Goal: Task Accomplishment & Management: Manage account settings

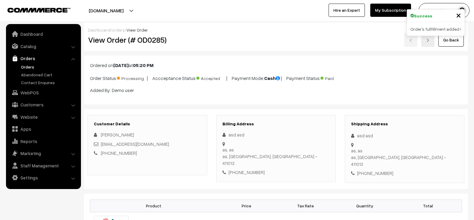
scroll to position [569, 0]
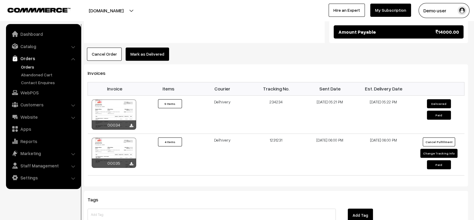
click at [147, 48] on button "Mark as Delivered" at bounding box center [147, 53] width 43 height 13
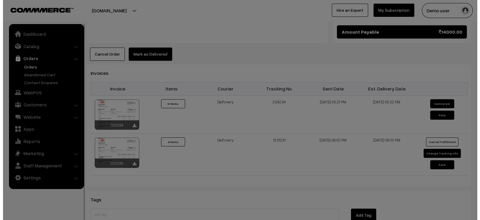
scroll to position [572, 0]
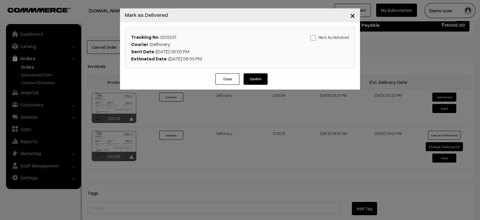
click at [333, 37] on label "Mark As Delivered" at bounding box center [329, 37] width 38 height 7
click at [314, 37] on input "Mark As Delivered" at bounding box center [312, 37] width 4 height 4
checkbox input "true"
click at [257, 79] on button "Confirm" at bounding box center [255, 78] width 24 height 11
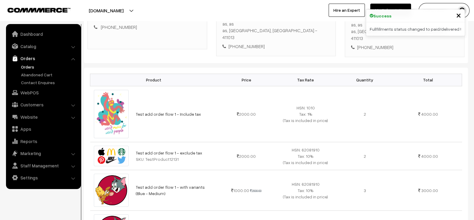
scroll to position [127, 0]
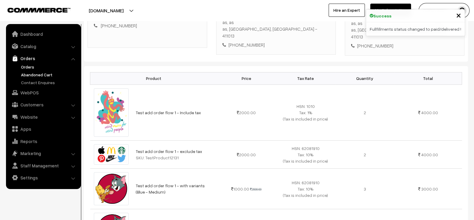
click at [44, 75] on link "Abandoned Cart" at bounding box center [48, 74] width 59 height 6
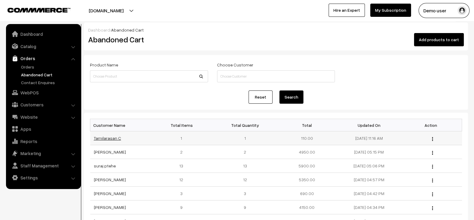
click at [106, 137] on link "Tamilarasan C" at bounding box center [107, 137] width 27 height 5
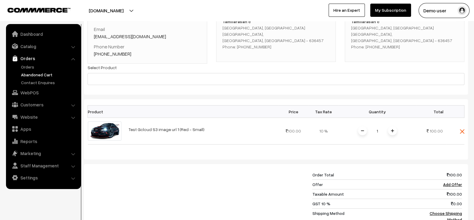
scroll to position [199, 0]
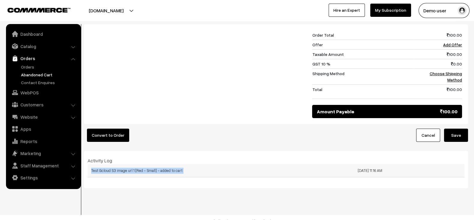
drag, startPoint x: 197, startPoint y: 183, endPoint x: 327, endPoint y: 159, distance: 132.1
click at [327, 159] on div "Dashboard / abandonedCart / View Abandoned Cart View Abandoned Cart Cancel Save…" at bounding box center [237, 13] width 474 height 425
drag, startPoint x: 401, startPoint y: 163, endPoint x: 82, endPoint y: 148, distance: 319.1
click at [82, 148] on div "Dashboard / abandonedCart / View Abandoned Cart View Abandoned Cart Cancel Save…" at bounding box center [237, 6] width 474 height 364
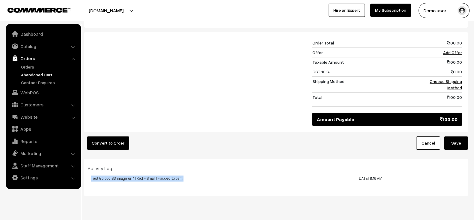
scroll to position [196, 0]
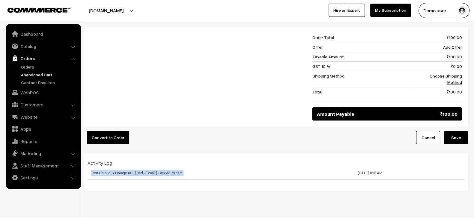
click at [220, 153] on div "Activity Log Test Gcloud S3 image url 1 [Red - Small] - added to cart 28-07-202…" at bounding box center [276, 171] width 384 height 37
drag, startPoint x: 84, startPoint y: 149, endPoint x: 410, endPoint y: 166, distance: 326.4
click at [410, 166] on div "Activity Log Test Gcloud S3 image url 1 [Red - Small] - added to cart 28-07-202…" at bounding box center [276, 171] width 384 height 37
click at [395, 166] on td "28-07-2025 11:16 AM" at bounding box center [370, 172] width 189 height 13
drag, startPoint x: 395, startPoint y: 166, endPoint x: 86, endPoint y: 154, distance: 308.5
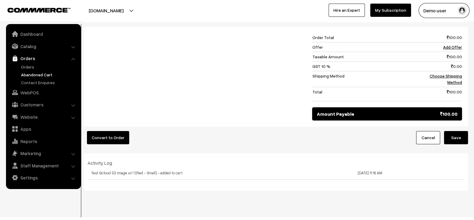
click at [86, 159] on div "Activity Log Test Gcloud S3 image url 1 [Red - Small] - added to cart 28-07-202…" at bounding box center [276, 171] width 386 height 25
drag, startPoint x: 86, startPoint y: 154, endPoint x: 399, endPoint y: 164, distance: 312.3
click at [399, 164] on div "Activity Log Test Gcloud S3 image url 1 [Red - Small] - added to cart 28-07-202…" at bounding box center [276, 171] width 386 height 25
click at [399, 166] on td "28-07-2025 11:16 AM" at bounding box center [370, 172] width 189 height 13
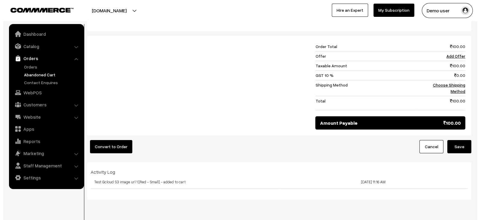
scroll to position [191, 0]
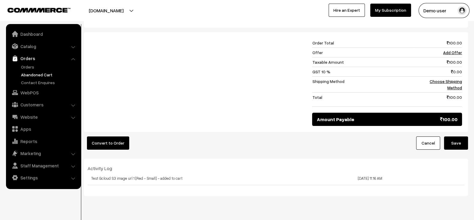
click at [122, 141] on button "Convert to Order" at bounding box center [108, 142] width 42 height 13
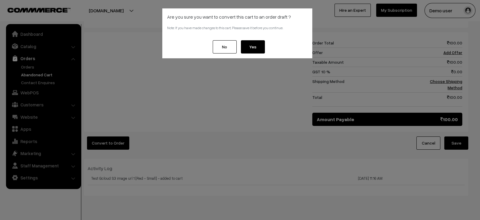
click at [255, 44] on button "Yes" at bounding box center [253, 46] width 24 height 13
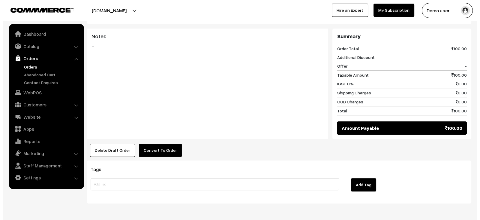
scroll to position [232, 0]
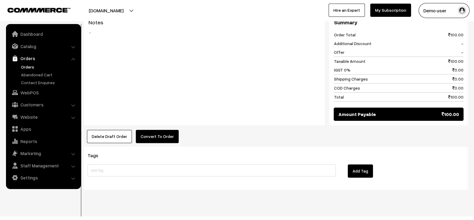
click at [145, 130] on button "Convert To Order" at bounding box center [157, 136] width 43 height 13
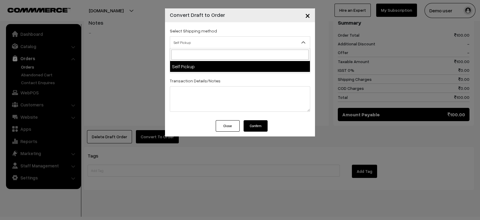
click at [224, 46] on span "Self Pickup" at bounding box center [240, 42] width 140 height 10
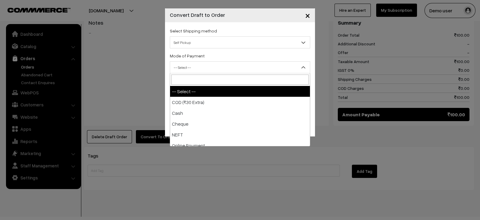
click at [232, 66] on span "-- Select --" at bounding box center [240, 67] width 140 height 10
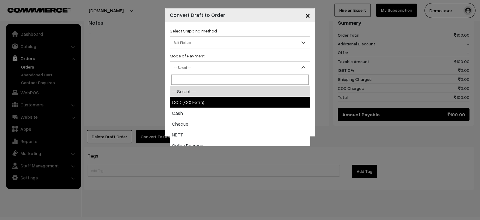
select select "1"
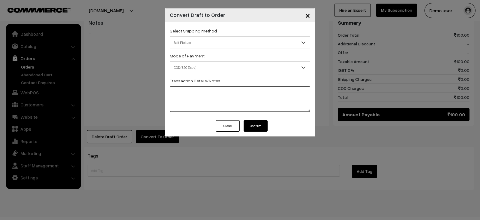
click at [218, 92] on textarea at bounding box center [240, 98] width 140 height 25
click at [253, 124] on button "Confirm" at bounding box center [255, 125] width 24 height 11
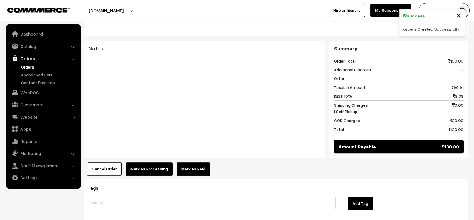
scroll to position [228, 0]
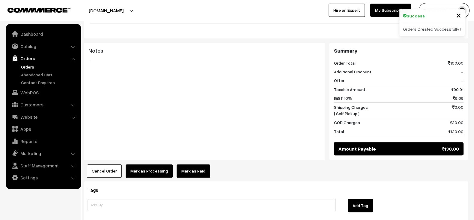
click at [31, 67] on link "Orders" at bounding box center [48, 67] width 59 height 6
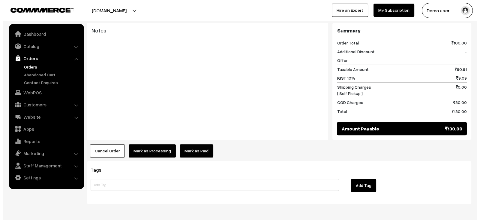
scroll to position [250, 0]
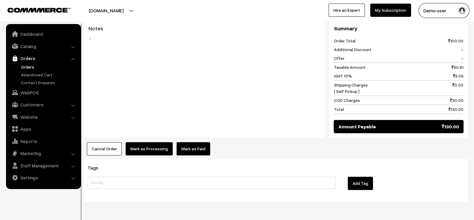
click at [155, 142] on button "Mark as Processing" at bounding box center [149, 148] width 47 height 13
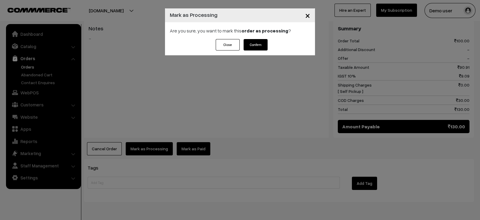
click at [255, 44] on button "Confirm" at bounding box center [255, 44] width 24 height 11
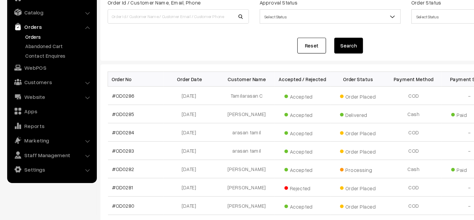
scroll to position [25, 0]
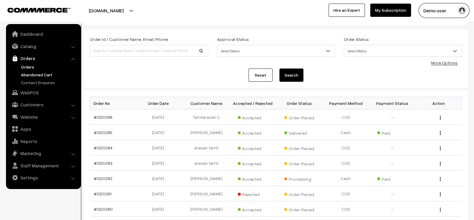
click at [46, 71] on link "Abandoned Cart" at bounding box center [48, 74] width 59 height 6
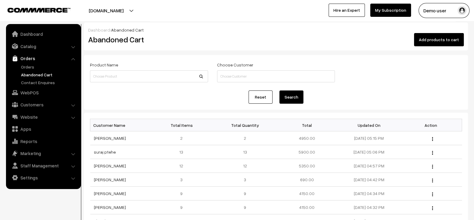
click at [443, 42] on button "Add products to cart" at bounding box center [439, 39] width 50 height 13
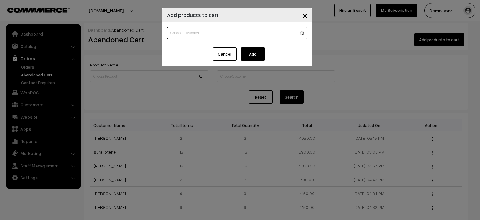
click at [238, 32] on input at bounding box center [237, 33] width 140 height 12
type input "[PERSON_NAME]"
click at [255, 49] on button "Add" at bounding box center [253, 53] width 24 height 13
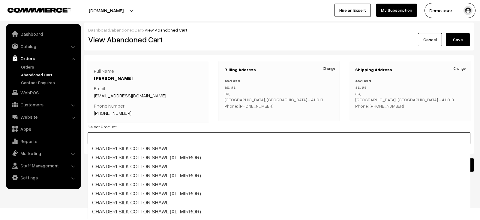
click at [174, 138] on input at bounding box center [279, 138] width 383 height 12
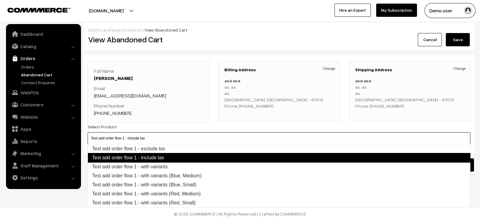
type input "Test add order flow 1 - exclude tax"
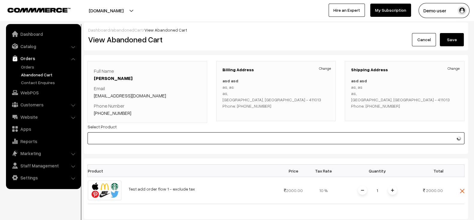
click at [159, 142] on input at bounding box center [276, 138] width 377 height 12
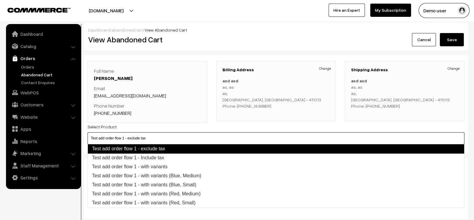
type input "Test add order flow 1 - Include tax"
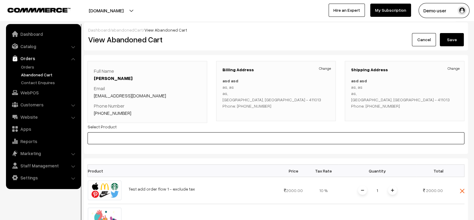
click at [159, 142] on input at bounding box center [276, 138] width 377 height 12
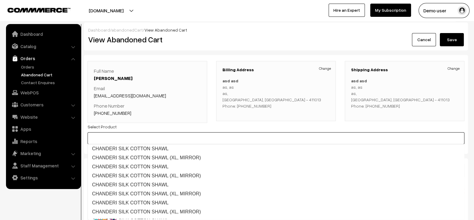
click at [159, 142] on input at bounding box center [276, 138] width 377 height 12
type input "o"
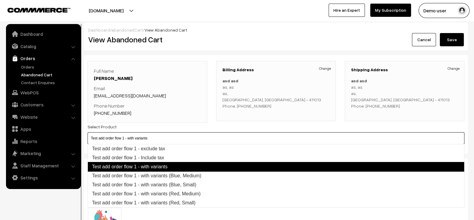
type input "Test add order flow 1 - with variants (Blue, Medium)"
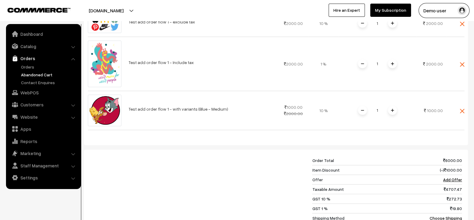
scroll to position [165, 0]
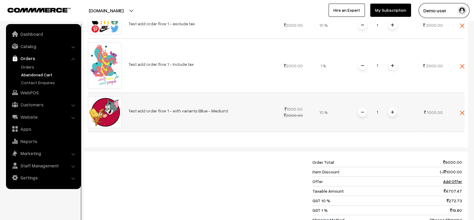
click at [390, 113] on span at bounding box center [392, 111] width 9 height 9
click at [392, 64] on img at bounding box center [392, 65] width 3 height 3
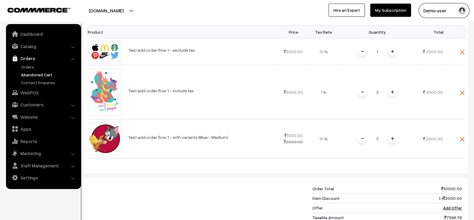
scroll to position [138, 0]
click at [391, 55] on div "1" at bounding box center [377, 51] width 45 height 10
click at [391, 55] on span at bounding box center [392, 51] width 9 height 9
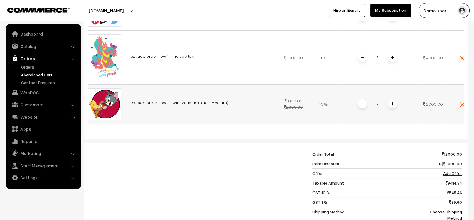
scroll to position [269, 0]
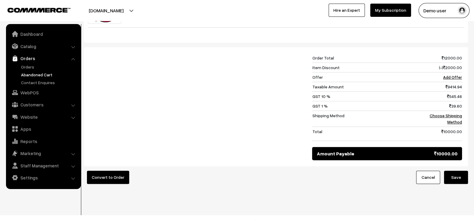
click at [456, 170] on button "Save" at bounding box center [456, 176] width 24 height 13
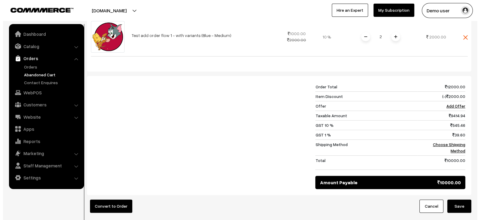
scroll to position [269, 0]
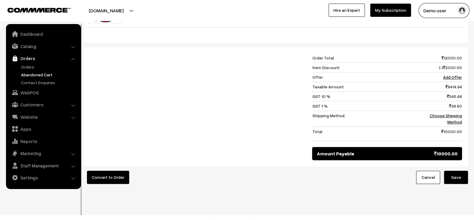
click at [111, 170] on button "Convert to Order" at bounding box center [108, 176] width 42 height 13
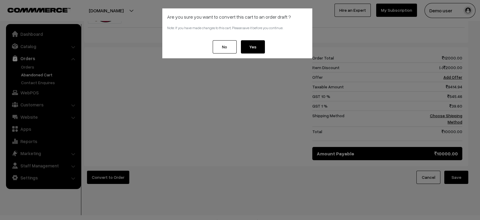
click at [262, 46] on button "Yes" at bounding box center [253, 46] width 24 height 13
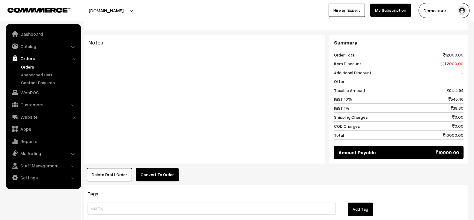
scroll to position [309, 0]
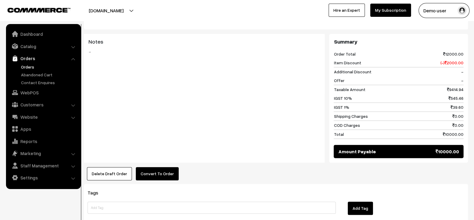
click at [146, 167] on button "Convert To Order" at bounding box center [157, 173] width 43 height 13
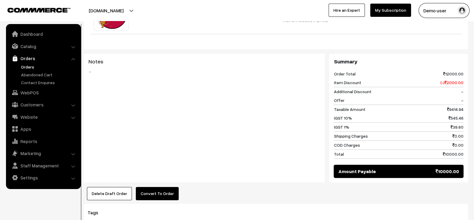
scroll to position [291, 0]
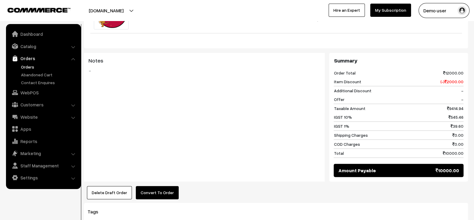
click at [155, 186] on button "Convert To Order" at bounding box center [157, 192] width 43 height 13
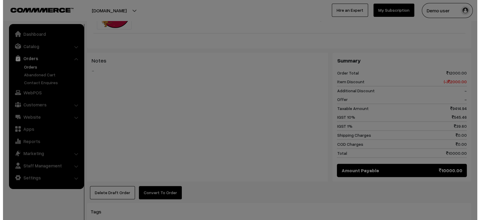
scroll to position [292, 0]
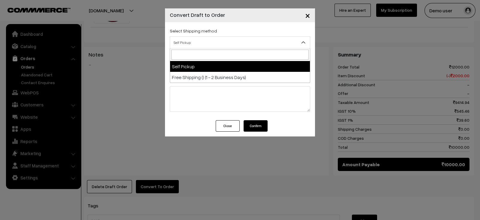
click at [213, 43] on span "Self Pickup" at bounding box center [240, 42] width 140 height 10
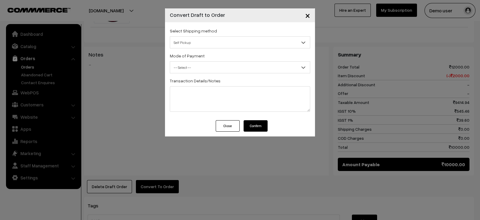
click at [213, 43] on span "Self Pickup" at bounding box center [240, 42] width 140 height 10
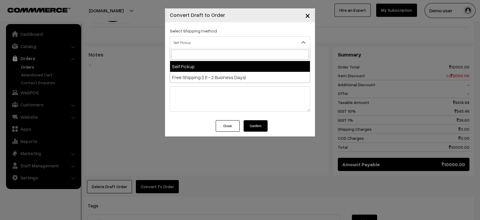
click at [213, 43] on span "Self Pickup" at bounding box center [240, 42] width 140 height 10
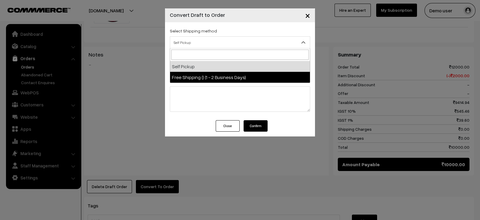
select select "FS1"
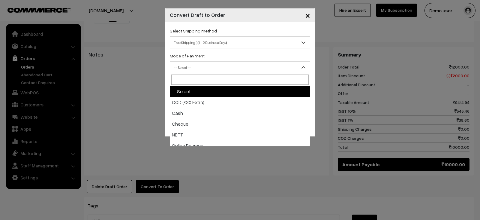
click at [226, 67] on span "-- Select --" at bounding box center [240, 67] width 140 height 10
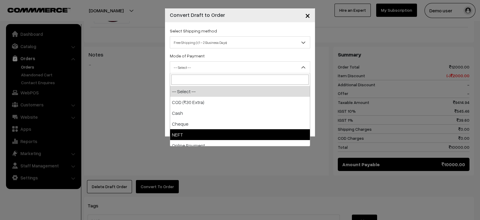
select select "4"
checkbox input "true"
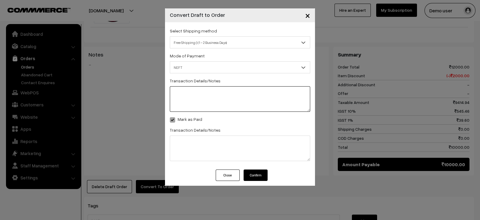
click at [209, 100] on textarea at bounding box center [240, 98] width 140 height 25
type textarea "Test order"
click at [215, 150] on textarea at bounding box center [240, 147] width 140 height 25
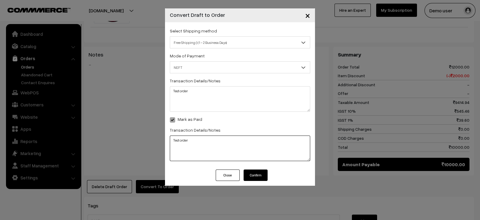
type textarea "Test order"
click at [257, 177] on button "Confirm" at bounding box center [255, 174] width 24 height 11
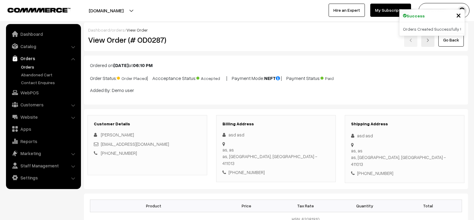
scroll to position [358, 0]
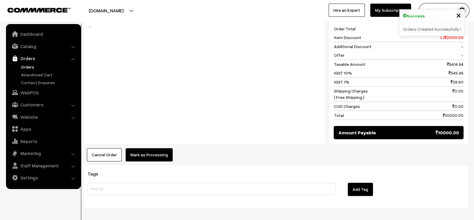
click at [151, 148] on button "Mark as Processing" at bounding box center [149, 154] width 47 height 13
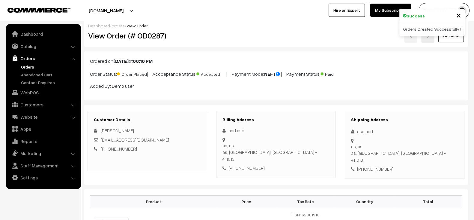
scroll to position [0, 0]
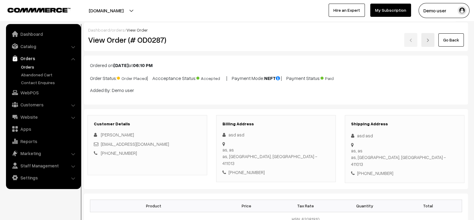
click at [33, 70] on ul "Orders" at bounding box center [43, 75] width 72 height 22
click at [30, 68] on link "Orders" at bounding box center [48, 67] width 59 height 6
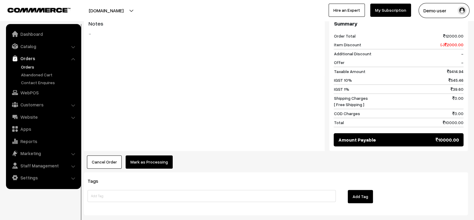
scroll to position [357, 0]
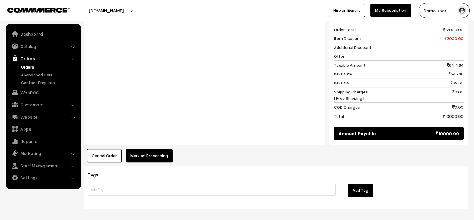
click at [154, 149] on button "Mark as Processing" at bounding box center [149, 155] width 47 height 13
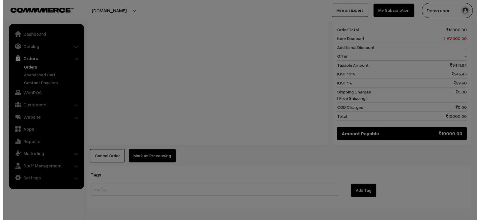
scroll to position [359, 0]
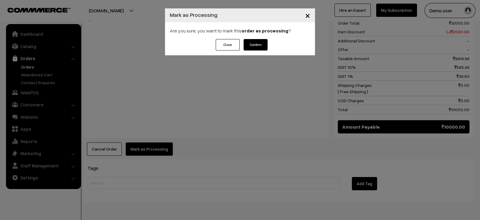
click at [259, 44] on button "Confirm" at bounding box center [255, 44] width 24 height 11
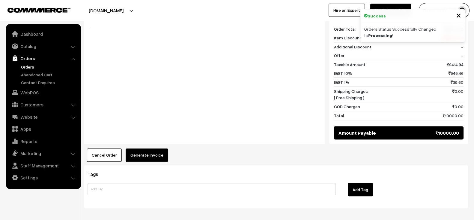
scroll to position [362, 0]
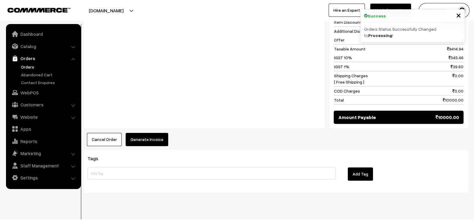
click at [147, 133] on button "Generate Invoice" at bounding box center [147, 139] width 43 height 13
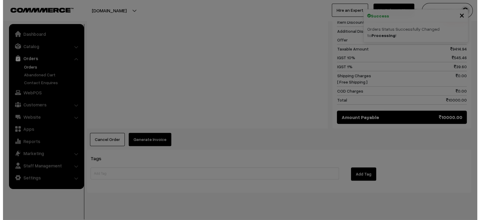
scroll to position [364, 0]
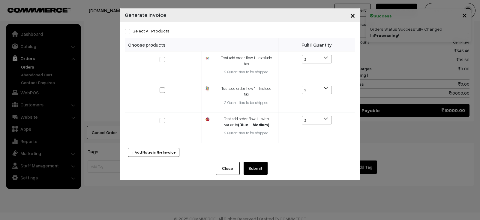
click at [149, 31] on label "Select All Products" at bounding box center [147, 31] width 45 height 6
click at [129, 31] on input "Select All Products" at bounding box center [127, 30] width 4 height 4
checkbox input "true"
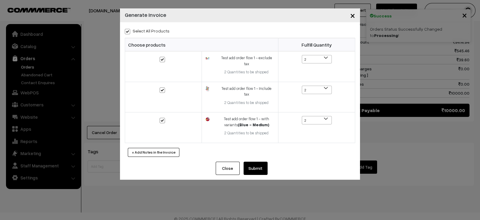
checkbox input "true"
click at [256, 161] on button "Submit" at bounding box center [255, 167] width 24 height 13
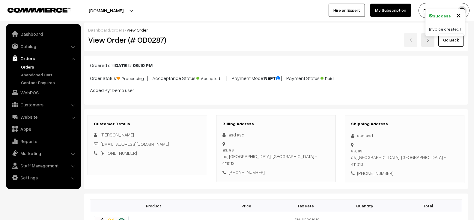
scroll to position [361, 0]
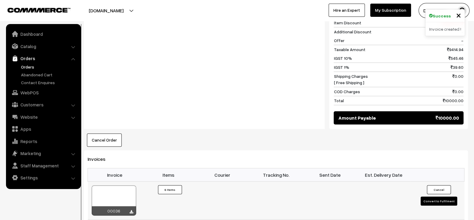
click at [124, 185] on div at bounding box center [114, 200] width 44 height 30
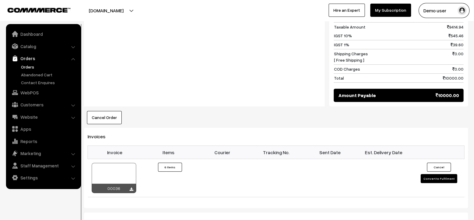
scroll to position [385, 0]
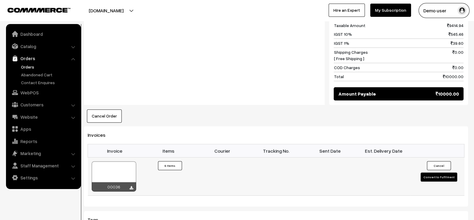
click at [439, 172] on button "Convert to Fulfilment" at bounding box center [439, 176] width 37 height 9
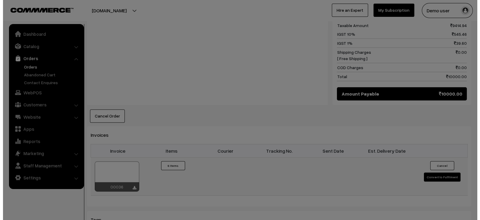
scroll to position [387, 0]
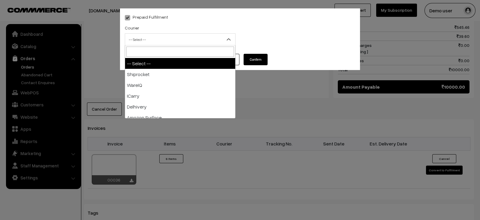
click at [212, 43] on span "-- Select --" at bounding box center [180, 39] width 110 height 10
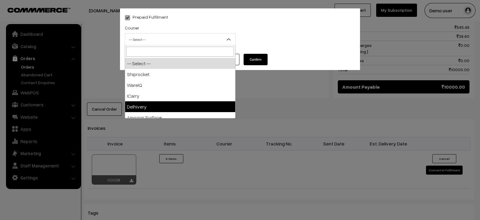
select select "5"
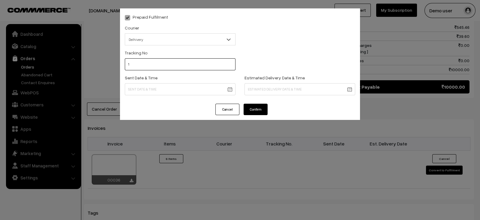
click at [199, 66] on input "1" at bounding box center [180, 64] width 111 height 12
type input "1312123"
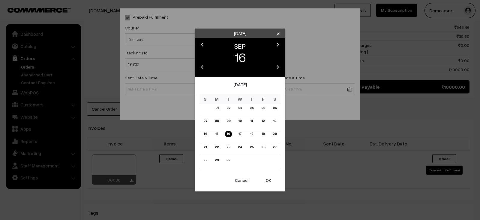
click at [270, 179] on button "OK" at bounding box center [268, 179] width 24 height 13
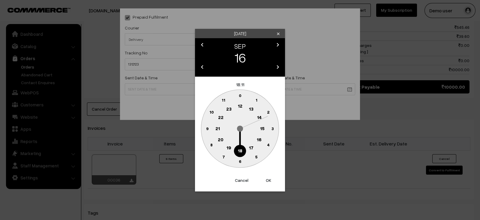
click at [270, 179] on button "OK" at bounding box center [268, 179] width 24 height 13
type input "16-09-2025 18:11"
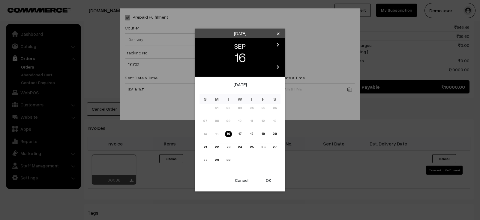
click at [249, 132] on link "18" at bounding box center [251, 133] width 7 height 6
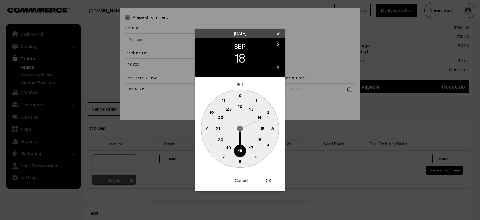
click at [266, 175] on button "OK" at bounding box center [268, 179] width 24 height 13
type input "18-09-2025 18:11"
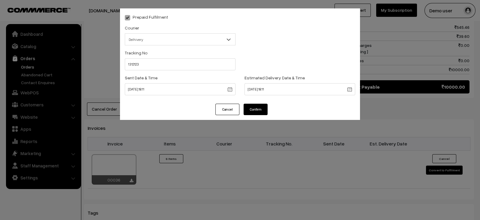
click at [266, 175] on div "Prepaid Fulfilment Courier -- Select -- Shiprocket WareIQ ICarry Delhivery Amaz…" at bounding box center [240, 110] width 480 height 220
click at [251, 111] on button "Confirm" at bounding box center [255, 108] width 24 height 11
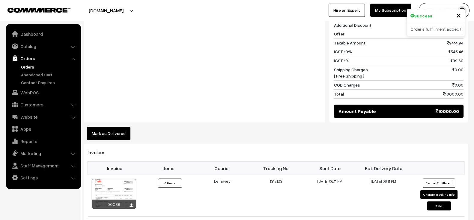
scroll to position [367, 0]
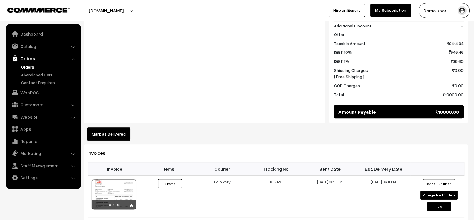
click at [122, 127] on button "Mark as Delivered" at bounding box center [108, 133] width 43 height 13
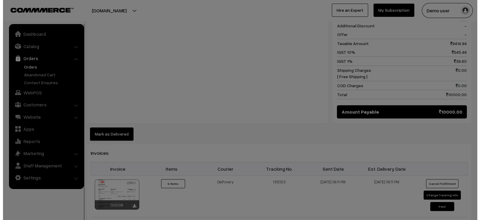
scroll to position [369, 0]
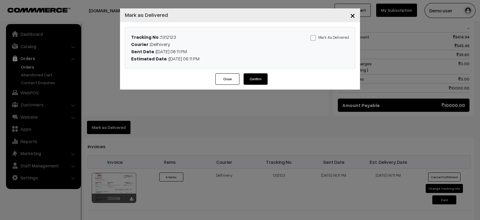
click at [316, 37] on span at bounding box center [312, 37] width 5 height 5
click at [314, 37] on input "Mark As Delivered" at bounding box center [312, 37] width 4 height 4
checkbox input "true"
click at [262, 77] on button "Confirm" at bounding box center [255, 78] width 24 height 11
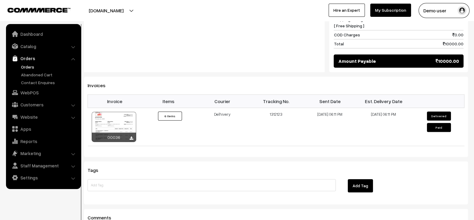
scroll to position [417, 0]
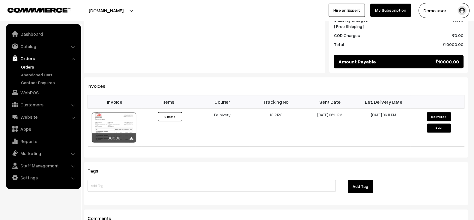
drag, startPoint x: 338, startPoint y: 53, endPoint x: 475, endPoint y: 52, distance: 136.7
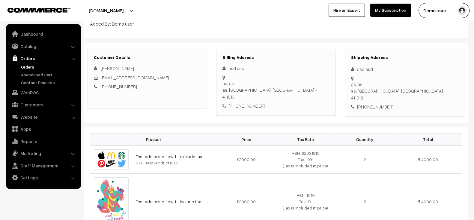
scroll to position [0, 0]
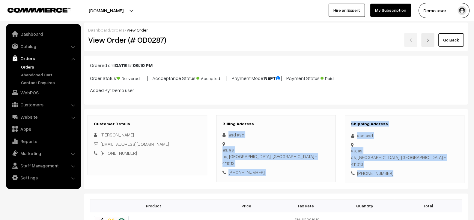
drag, startPoint x: 331, startPoint y: 112, endPoint x: 393, endPoint y: 185, distance: 95.6
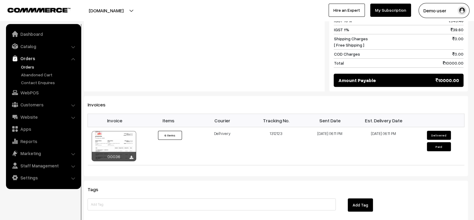
scroll to position [399, 0]
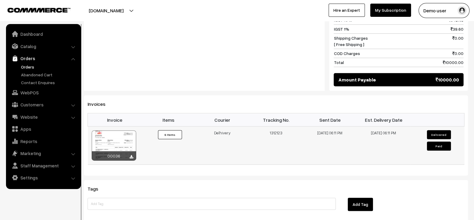
click at [445, 130] on button "Delivered" at bounding box center [439, 134] width 24 height 9
click at [444, 141] on button "Paid" at bounding box center [439, 145] width 24 height 9
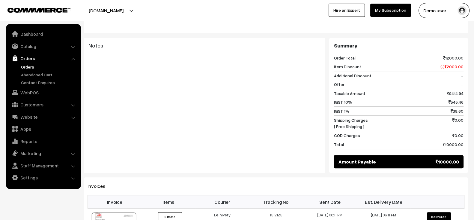
scroll to position [317, 0]
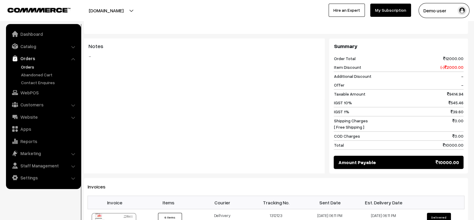
click at [25, 62] on link "Orders" at bounding box center [42, 58] width 71 height 11
click at [26, 66] on link "Orders" at bounding box center [48, 67] width 59 height 6
click at [215, 80] on div "Notes -" at bounding box center [204, 68] width 241 height 60
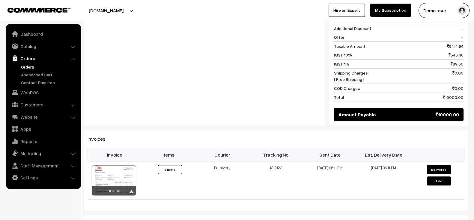
scroll to position [365, 0]
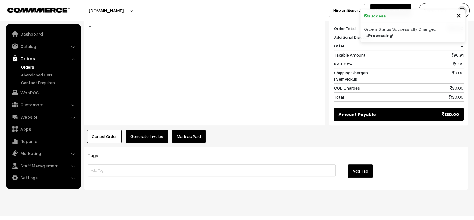
click at [149, 130] on button "Generate Invoice" at bounding box center [147, 136] width 43 height 13
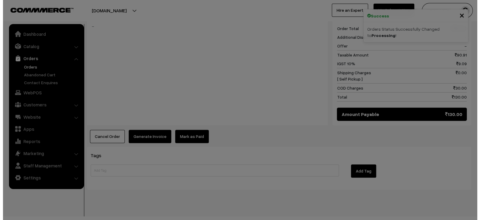
scroll to position [250, 0]
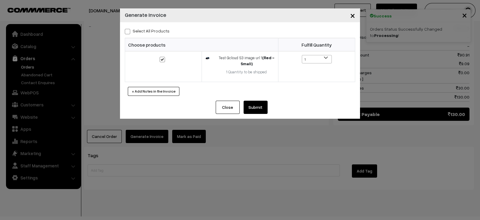
click at [263, 106] on button "Submit" at bounding box center [255, 106] width 24 height 13
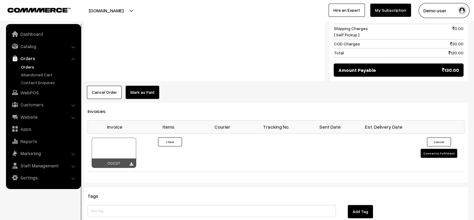
scroll to position [294, 0]
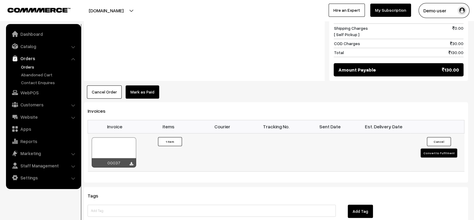
click at [113, 137] on div at bounding box center [114, 152] width 44 height 30
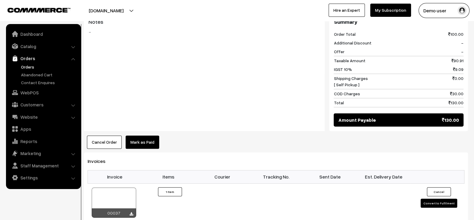
scroll to position [246, 0]
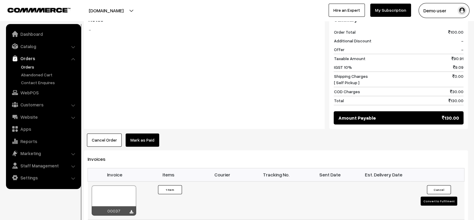
click at [436, 196] on button "Convert to Fulfilment" at bounding box center [439, 200] width 37 height 9
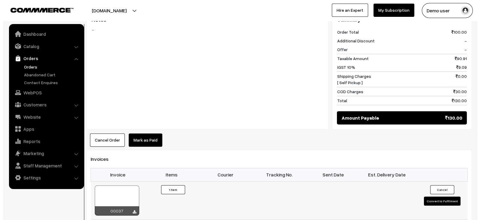
scroll to position [247, 0]
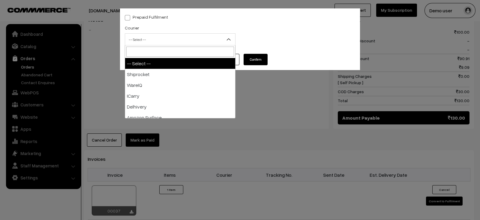
click at [195, 38] on span "-- Select --" at bounding box center [180, 39] width 110 height 10
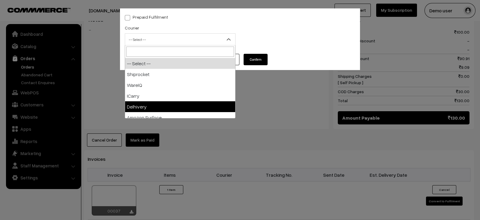
select select "5"
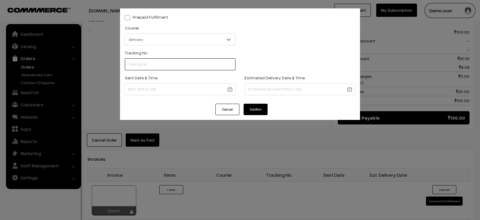
click at [181, 69] on input "text" at bounding box center [180, 64] width 111 height 12
type input "123123213"
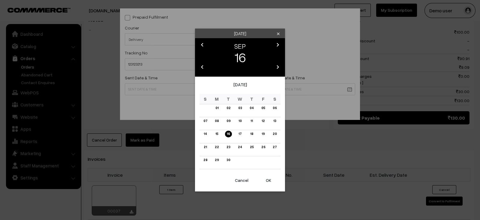
click at [166, 94] on body "Thank you for showing interest. Our team will call you shortly. Close instawebb…" at bounding box center [240, 67] width 480 height 629
click at [267, 180] on button "OK" at bounding box center [268, 179] width 24 height 13
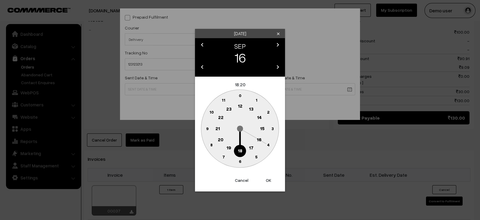
click at [267, 180] on button "OK" at bounding box center [268, 179] width 24 height 13
type input "16-09-2025 18:20"
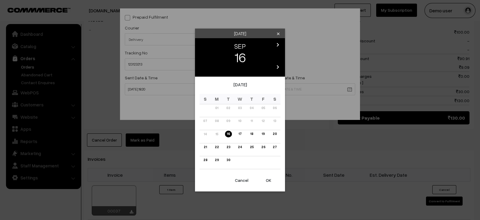
click at [271, 88] on body "Thank you for showing interest. Our team will call you shortly. Close instawebb…" at bounding box center [240, 67] width 480 height 629
click at [263, 133] on link "19" at bounding box center [263, 133] width 7 height 6
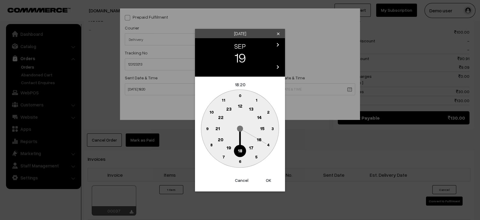
click at [270, 179] on button "OK" at bounding box center [268, 179] width 24 height 13
type input "19-09-2025 18:20"
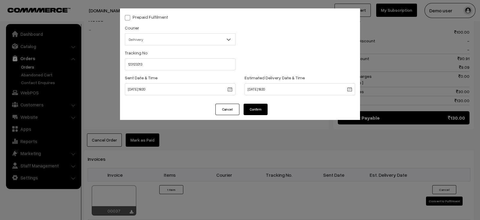
click at [270, 179] on div "Prepaid Fulfilment Courier -- Select -- Shiprocket WareIQ ICarry Delhivery Amaz…" at bounding box center [240, 110] width 480 height 220
click at [261, 111] on button "Confirm" at bounding box center [255, 108] width 24 height 11
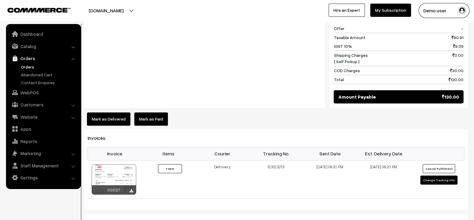
scroll to position [270, 0]
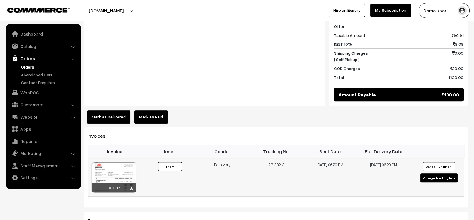
click at [435, 173] on button "Change Tracking Info" at bounding box center [438, 177] width 37 height 9
select select "5"
type input "123123213"
type input "[DATE] 18:20"
type input "19-09-2025 18:20"
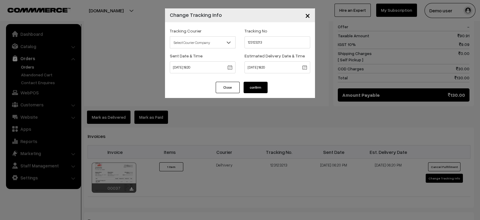
click at [221, 39] on span "Select Courier Company" at bounding box center [202, 42] width 65 height 10
click at [258, 85] on button "confirm" at bounding box center [255, 87] width 24 height 11
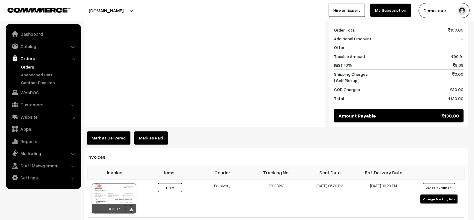
scroll to position [276, 0]
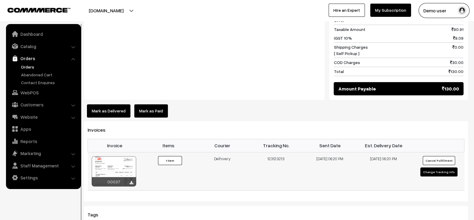
click at [127, 152] on td "00037" at bounding box center [115, 171] width 54 height 38
click at [124, 156] on div at bounding box center [114, 171] width 44 height 30
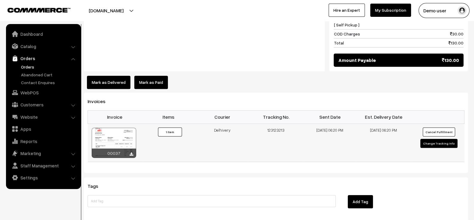
scroll to position [304, 0]
click at [105, 77] on button "Mark as Delivered" at bounding box center [108, 82] width 43 height 13
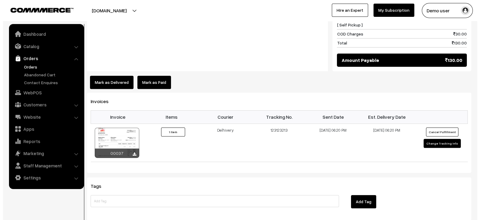
scroll to position [304, 0]
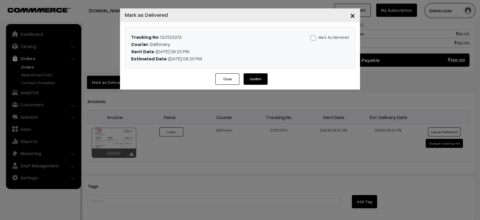
click at [324, 35] on label "Mark As Delivered" at bounding box center [329, 37] width 38 height 7
click at [314, 35] on input "Mark As Delivered" at bounding box center [312, 37] width 4 height 4
checkbox input "true"
click at [259, 73] on button "Confirm" at bounding box center [255, 78] width 24 height 11
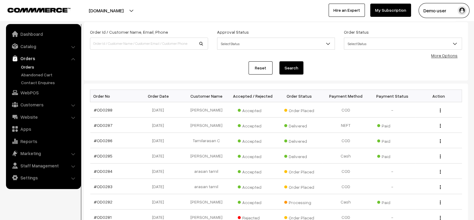
scroll to position [33, 0]
click at [42, 74] on link "Abandoned Cart" at bounding box center [48, 74] width 59 height 6
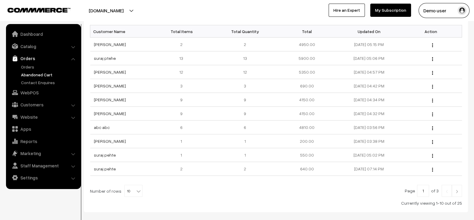
scroll to position [94, 0]
click at [110, 166] on link "suraj pehte" at bounding box center [105, 167] width 22 height 5
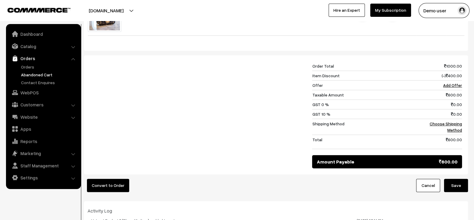
scroll to position [286, 0]
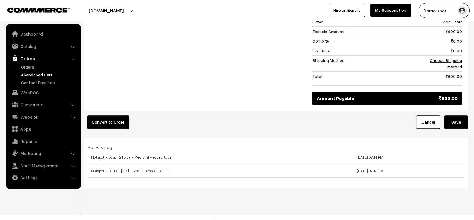
click at [460, 116] on button "Save" at bounding box center [456, 121] width 24 height 13
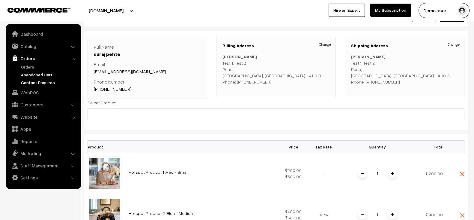
scroll to position [24, 0]
click at [32, 67] on link "Orders" at bounding box center [48, 67] width 59 height 6
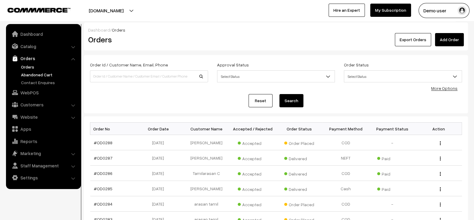
click at [49, 73] on link "Abandoned Cart" at bounding box center [48, 74] width 59 height 6
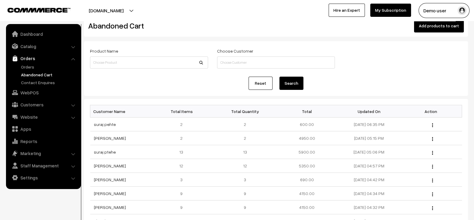
scroll to position [15, 0]
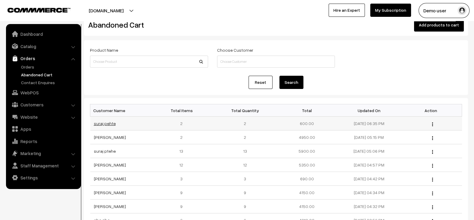
click at [106, 121] on link "suraj pehte" at bounding box center [105, 123] width 22 height 5
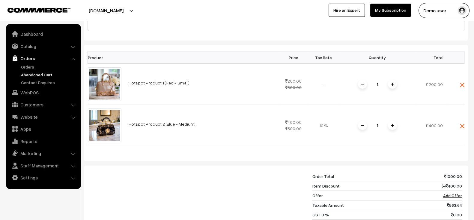
scroll to position [110, 0]
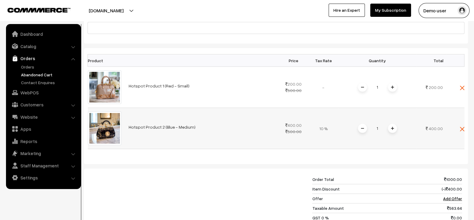
click at [392, 130] on span at bounding box center [392, 128] width 9 height 9
click at [391, 88] on span at bounding box center [392, 86] width 9 height 9
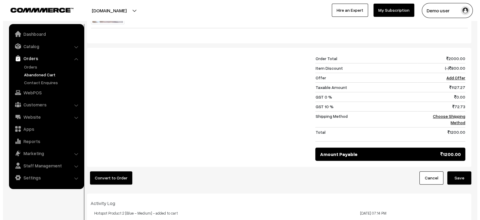
scroll to position [234, 0]
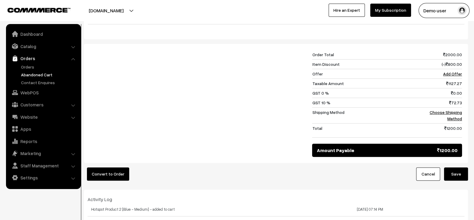
click at [110, 167] on button "Convert to Order" at bounding box center [108, 173] width 42 height 13
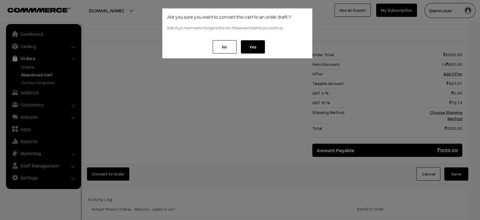
click at [265, 45] on div "No Yes" at bounding box center [237, 49] width 150 height 18
click at [258, 45] on button "Yes" at bounding box center [253, 46] width 24 height 13
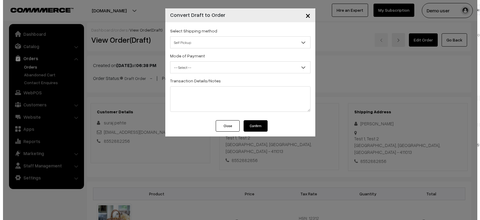
scroll to position [302, 0]
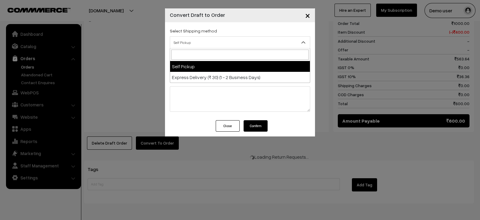
click at [243, 41] on span "Self Pickup" at bounding box center [240, 42] width 140 height 10
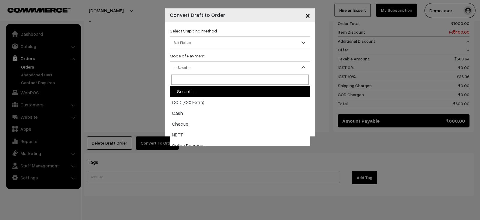
click at [242, 70] on span "-- Select --" at bounding box center [240, 67] width 140 height 10
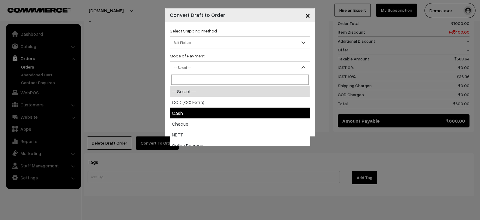
select select "2"
checkbox input "true"
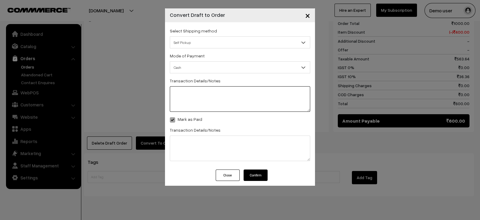
click at [238, 97] on textarea at bounding box center [240, 98] width 140 height 25
type textarea "Test"
click at [222, 141] on textarea at bounding box center [240, 147] width 140 height 25
type textarea "Test"
click at [255, 173] on button "Confirm" at bounding box center [255, 174] width 24 height 11
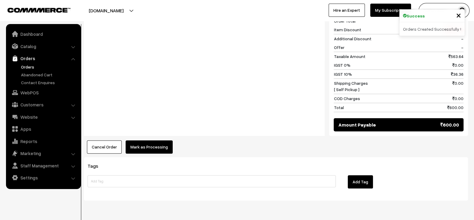
click at [134, 140] on button "Mark as Processing" at bounding box center [149, 146] width 47 height 13
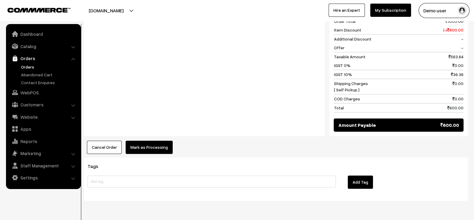
click at [164, 143] on button "Mark as Processing" at bounding box center [149, 146] width 47 height 13
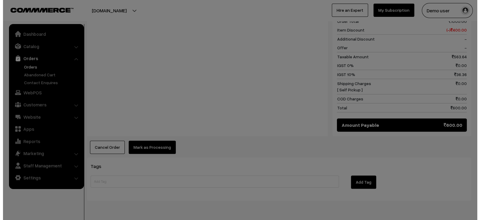
scroll to position [316, 0]
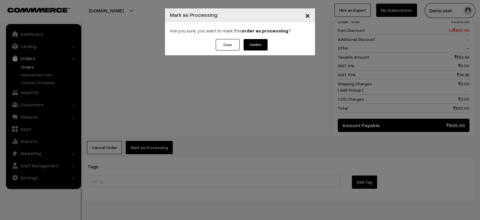
click at [264, 41] on button "Confirm" at bounding box center [255, 44] width 24 height 11
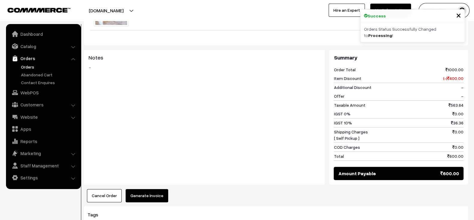
click at [148, 193] on button "Generate Invoice" at bounding box center [147, 195] width 43 height 13
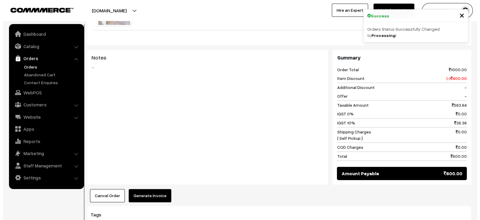
scroll to position [267, 0]
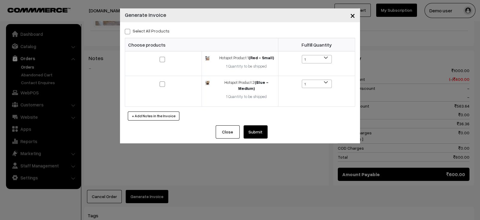
click at [140, 29] on label "Select All Products" at bounding box center [147, 31] width 45 height 6
click at [129, 29] on input "Select All Products" at bounding box center [127, 30] width 4 height 4
checkbox input "true"
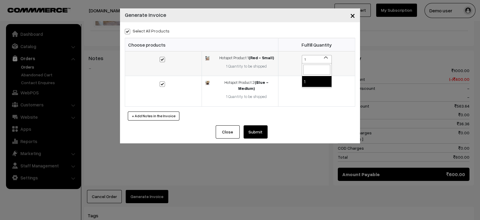
click at [312, 61] on span "1" at bounding box center [316, 59] width 29 height 8
click at [257, 129] on button "Submit" at bounding box center [255, 131] width 24 height 13
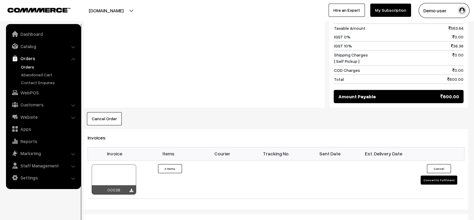
scroll to position [344, 0]
click at [111, 166] on div at bounding box center [114, 179] width 44 height 30
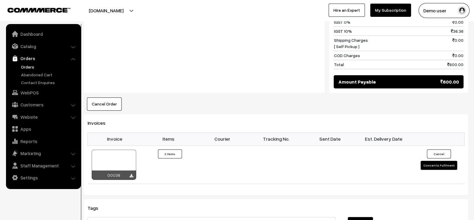
scroll to position [359, 0]
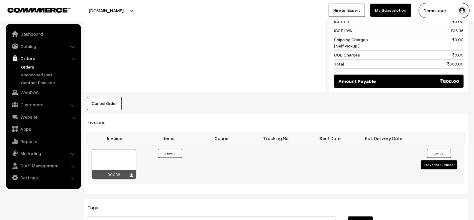
click at [433, 160] on button "Convert to Fulfilment" at bounding box center [439, 164] width 37 height 9
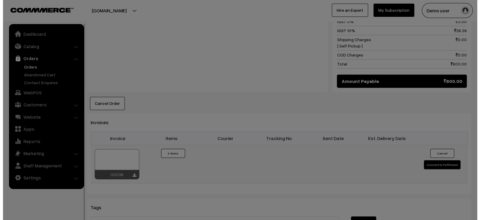
scroll to position [360, 0]
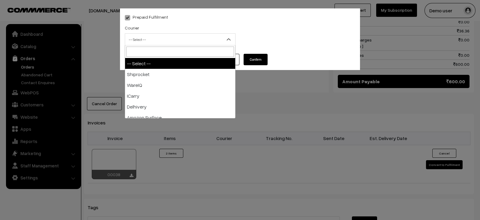
click at [200, 38] on span "-- Select --" at bounding box center [180, 39] width 110 height 10
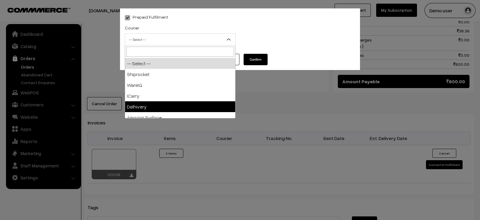
select select "5"
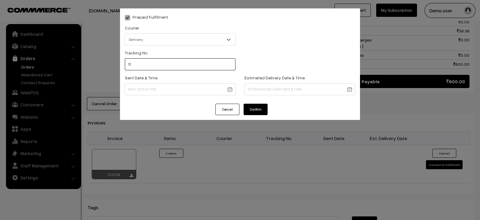
click at [192, 68] on input "12" at bounding box center [180, 64] width 111 height 12
type input "12313213"
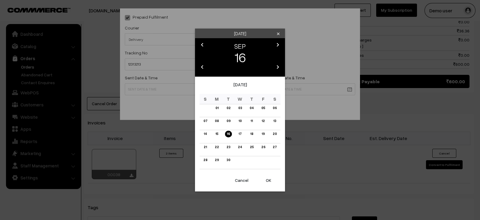
click at [216, 134] on link "15" at bounding box center [217, 133] width 6 height 6
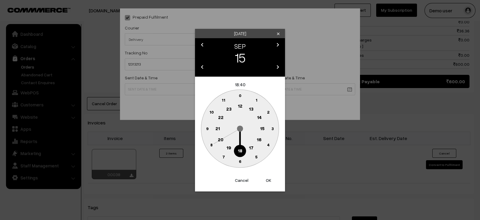
click at [267, 175] on button "OK" at bounding box center [268, 179] width 24 height 13
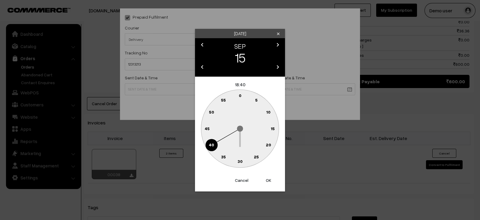
click at [267, 175] on button "OK" at bounding box center [268, 179] width 24 height 13
type input "15-09-2025 18:40"
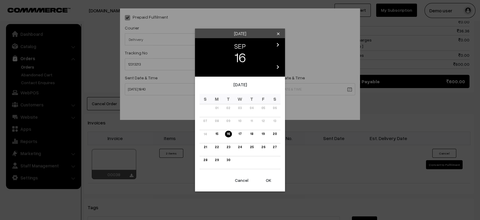
click at [249, 137] on td "18" at bounding box center [252, 136] width 12 height 13
click at [253, 133] on link "18" at bounding box center [251, 133] width 7 height 6
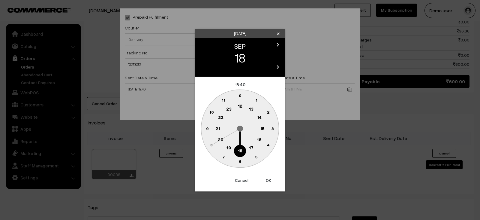
click at [253, 133] on circle at bounding box center [240, 128] width 78 height 78
click at [270, 178] on button "OK" at bounding box center [268, 179] width 24 height 13
type input "18-09-2025 18:40"
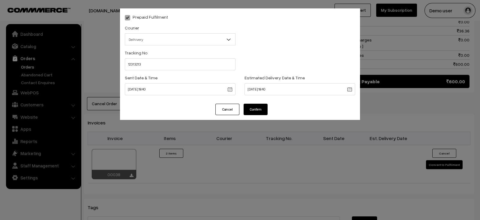
click at [259, 113] on button "Confirm" at bounding box center [255, 108] width 24 height 11
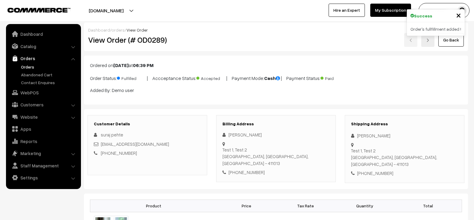
scroll to position [390, 0]
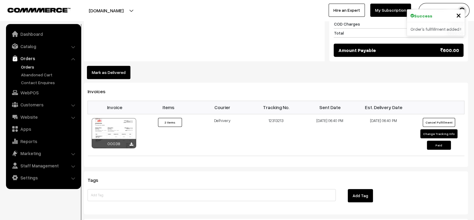
click at [98, 66] on button "Mark as Delivered" at bounding box center [108, 72] width 43 height 13
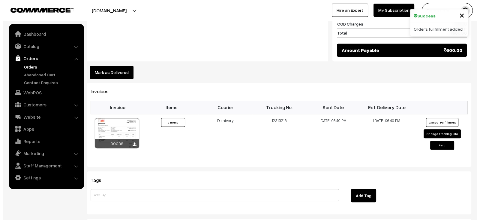
scroll to position [391, 0]
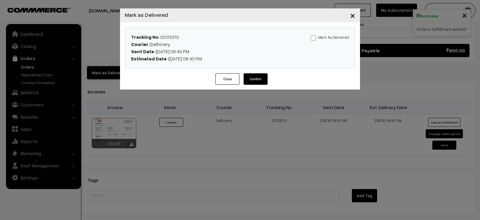
click at [319, 38] on label "Mark As Delivered" at bounding box center [329, 37] width 38 height 7
click at [314, 38] on input "Mark As Delivered" at bounding box center [312, 37] width 4 height 4
checkbox input "true"
click at [257, 76] on button "Confirm" at bounding box center [255, 78] width 24 height 11
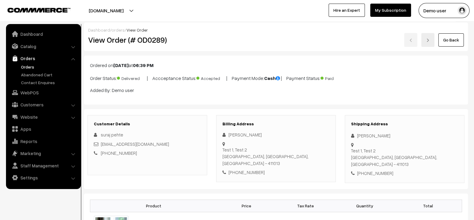
click at [295, 38] on div "Go Back" at bounding box center [340, 40] width 247 height 14
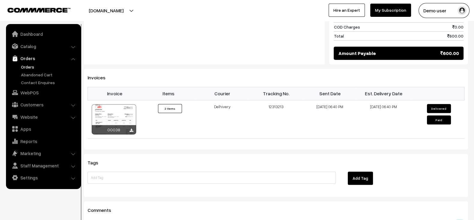
scroll to position [387, 0]
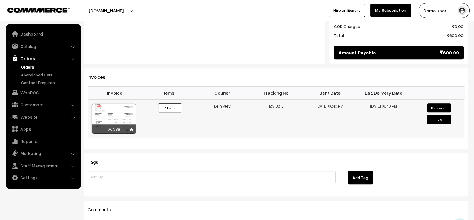
click at [115, 107] on div at bounding box center [114, 118] width 44 height 30
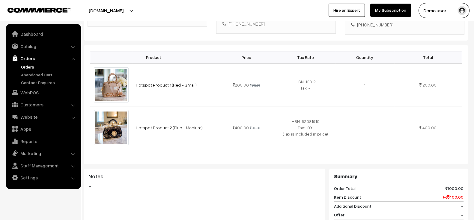
scroll to position [144, 0]
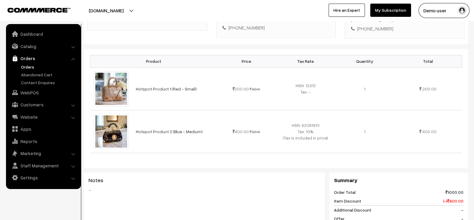
click at [38, 68] on link "Orders" at bounding box center [48, 67] width 59 height 6
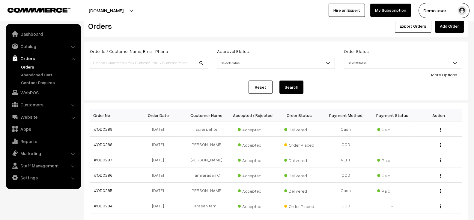
scroll to position [14, 0]
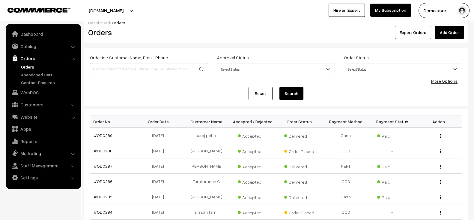
scroll to position [1, 0]
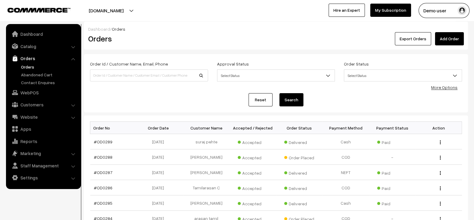
click at [34, 70] on ul "Orders" at bounding box center [43, 75] width 72 height 22
click at [34, 71] on ul "Orders" at bounding box center [43, 75] width 72 height 22
click at [34, 73] on link "Abandoned Cart" at bounding box center [48, 74] width 59 height 6
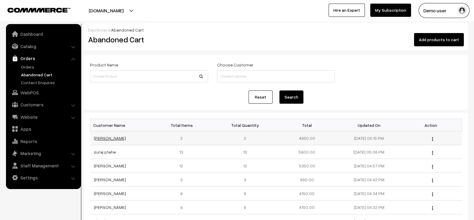
click at [109, 136] on link "[PERSON_NAME]" at bounding box center [110, 137] width 32 height 5
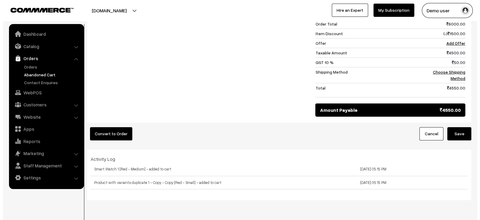
scroll to position [270, 0]
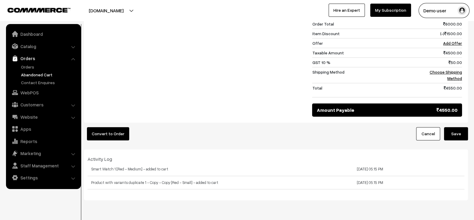
click at [97, 130] on button "Convert to Order" at bounding box center [108, 133] width 42 height 13
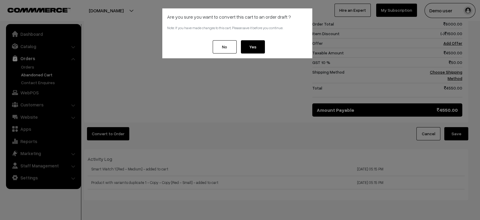
click at [260, 48] on button "Yes" at bounding box center [253, 46] width 24 height 13
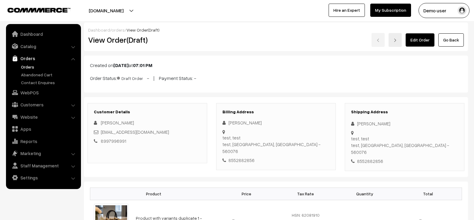
scroll to position [309, 0]
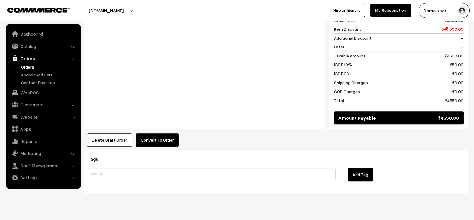
click at [159, 133] on button "Convert To Order" at bounding box center [157, 139] width 43 height 13
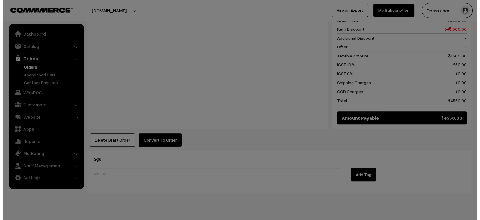
scroll to position [310, 0]
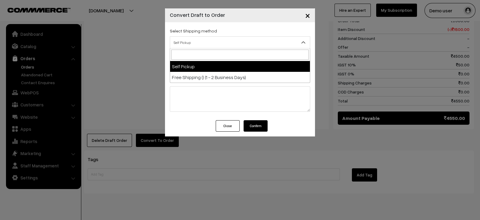
click at [250, 40] on span "Self Pickup" at bounding box center [240, 42] width 140 height 10
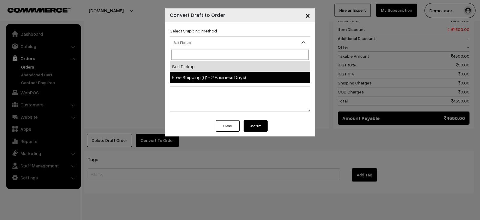
select select "FS1"
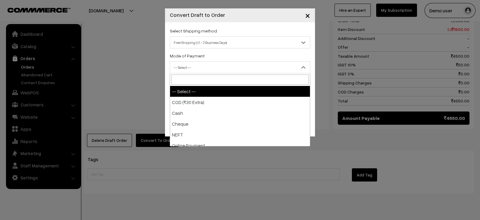
click at [244, 62] on span "-- Select --" at bounding box center [240, 67] width 140 height 10
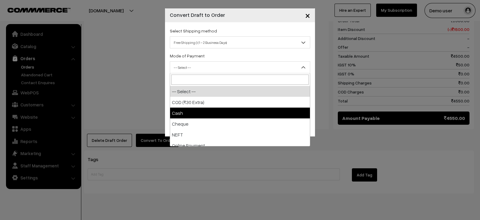
select select "2"
checkbox input "true"
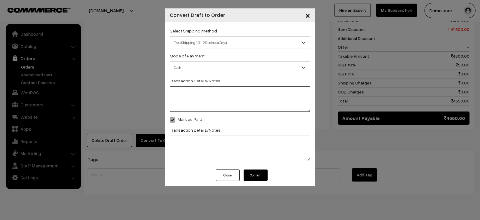
click at [228, 91] on textarea at bounding box center [240, 98] width 140 height 25
type textarea "Test"
click at [222, 140] on textarea at bounding box center [240, 147] width 140 height 25
type textarea "Test"
click at [256, 183] on div "Close Confirm" at bounding box center [240, 177] width 150 height 16
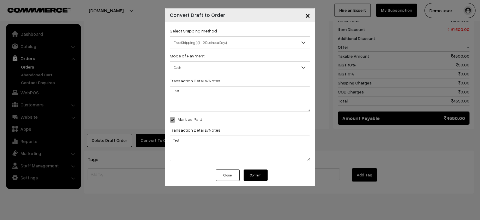
click at [260, 173] on button "Confirm" at bounding box center [255, 174] width 24 height 11
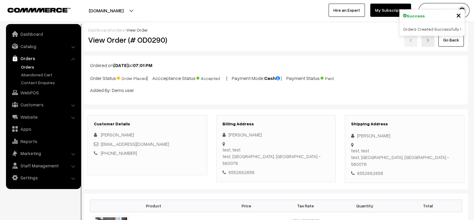
click at [24, 69] on link "Orders" at bounding box center [48, 67] width 59 height 6
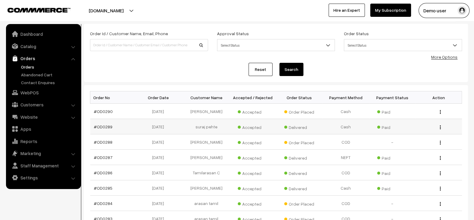
scroll to position [31, 0]
click at [31, 181] on link "Settings" at bounding box center [42, 177] width 71 height 11
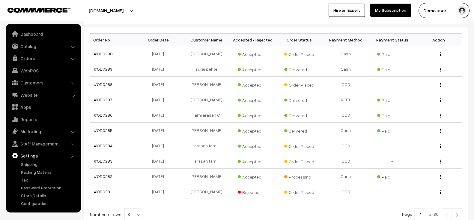
scroll to position [90, 0]
click at [31, 202] on link "Configuration" at bounding box center [48, 203] width 59 height 6
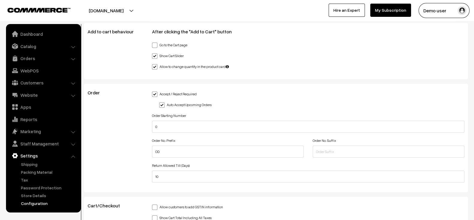
scroll to position [1375, 0]
drag, startPoint x: 195, startPoint y: 148, endPoint x: 149, endPoint y: 147, distance: 45.9
click at [149, 147] on div "Order No. Prefix OD" at bounding box center [228, 148] width 161 height 25
type input "Pre"
click at [348, 145] on input "text" at bounding box center [389, 151] width 152 height 12
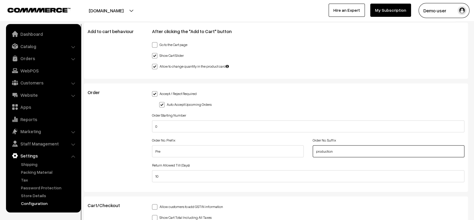
type input "production"
click at [134, 121] on div "Order" at bounding box center [115, 137] width 64 height 96
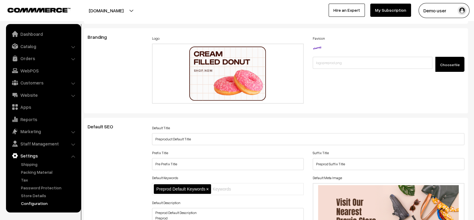
scroll to position [0, 0]
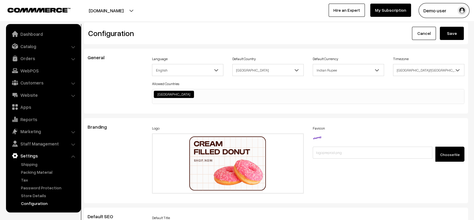
click at [453, 38] on button "Save" at bounding box center [452, 33] width 24 height 13
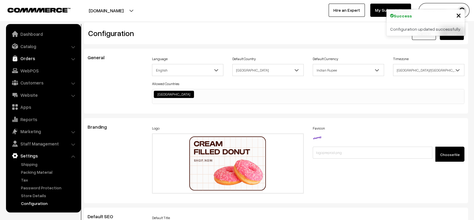
scroll to position [454, 0]
click at [47, 44] on link "Catalog" at bounding box center [42, 46] width 71 height 11
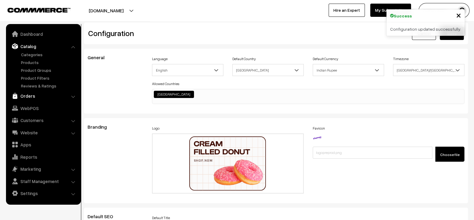
click at [30, 97] on link "Orders" at bounding box center [42, 95] width 71 height 11
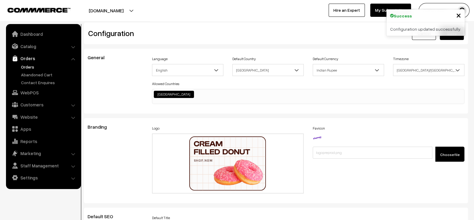
click at [25, 66] on link "Orders" at bounding box center [48, 67] width 59 height 6
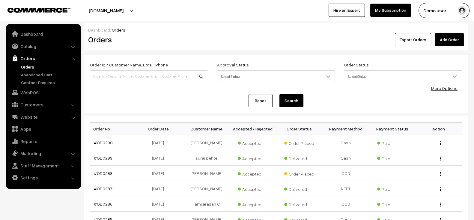
click at [450, 42] on link "Add Order" at bounding box center [449, 39] width 29 height 13
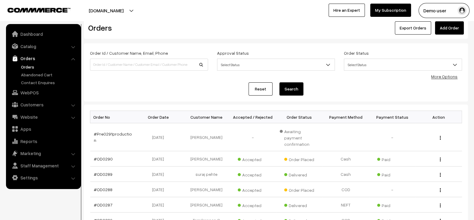
scroll to position [12, 0]
click at [123, 132] on link "#Pre0291production" at bounding box center [113, 136] width 38 height 11
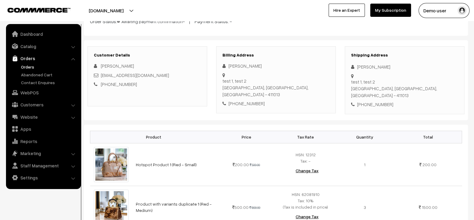
scroll to position [55, 0]
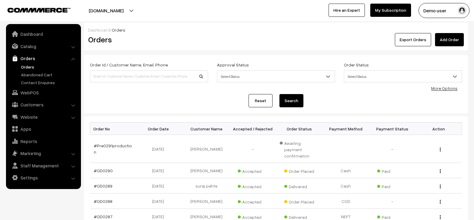
scroll to position [12, 0]
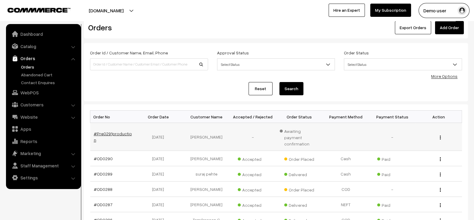
drag, startPoint x: 0, startPoint y: 0, endPoint x: 121, endPoint y: 132, distance: 178.9
click at [121, 132] on link "#Pre0291production" at bounding box center [113, 136] width 38 height 11
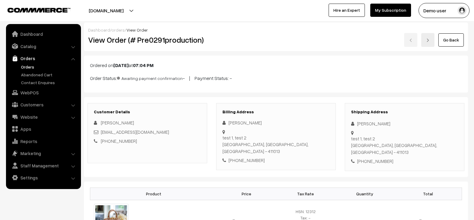
scroll to position [36, 0]
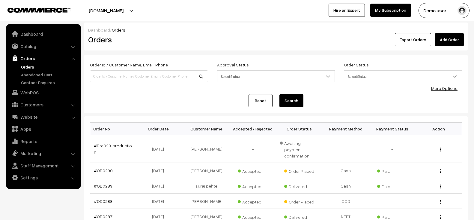
scroll to position [12, 0]
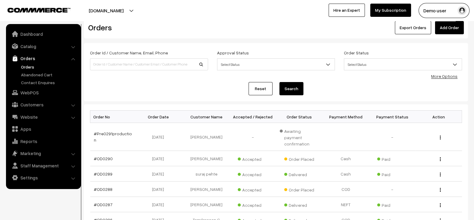
drag, startPoint x: 0, startPoint y: 0, endPoint x: 231, endPoint y: 113, distance: 257.1
click at [231, 113] on th "Accepted / Rejected" at bounding box center [253, 116] width 46 height 12
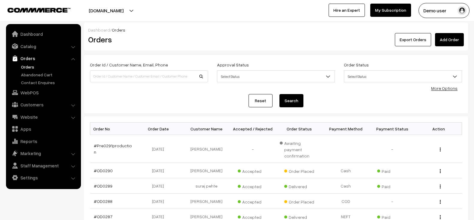
scroll to position [12, 0]
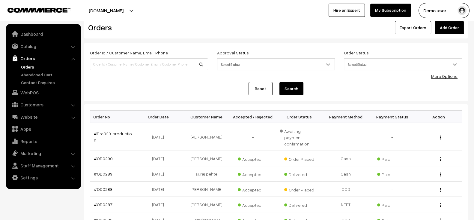
click at [199, 85] on div "Reset Search" at bounding box center [276, 88] width 372 height 13
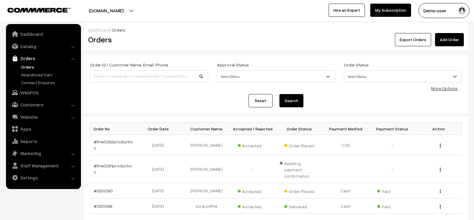
scroll to position [12, 0]
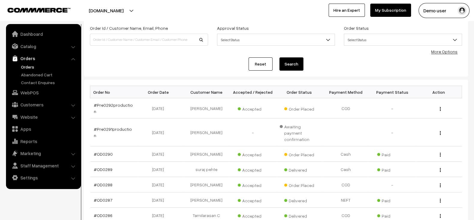
scroll to position [37, 0]
click at [117, 104] on link "#Pre0292production" at bounding box center [113, 107] width 39 height 11
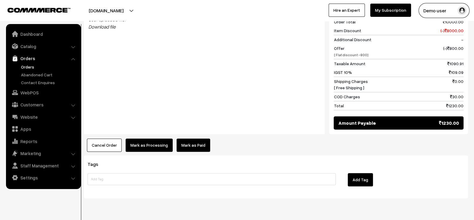
click at [155, 138] on button "Mark as Processing" at bounding box center [149, 144] width 47 height 13
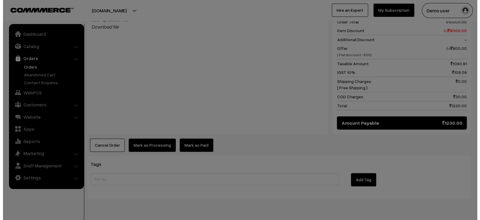
scroll to position [265, 0]
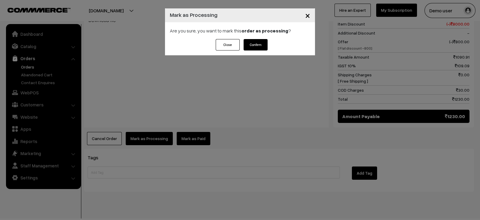
click at [263, 45] on button "Confirm" at bounding box center [255, 44] width 24 height 11
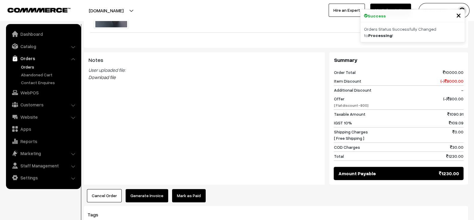
scroll to position [273, 0]
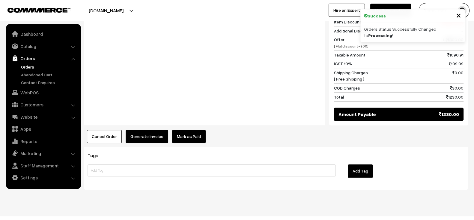
click at [147, 130] on button "Generate Invoice" at bounding box center [147, 136] width 43 height 13
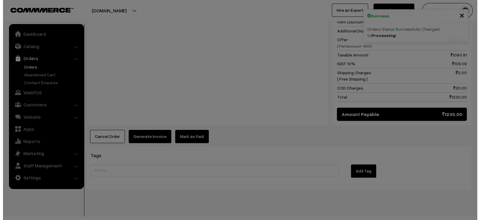
scroll to position [274, 0]
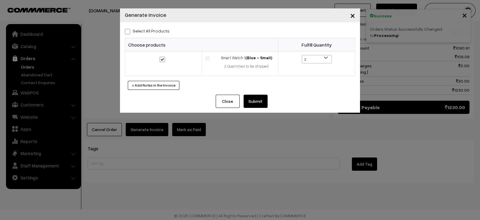
click at [254, 106] on button "Submit" at bounding box center [255, 100] width 24 height 13
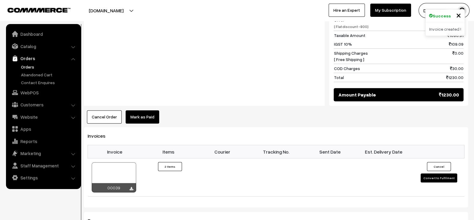
scroll to position [294, 0]
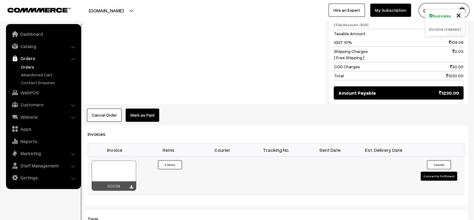
click at [108, 163] on div at bounding box center [114, 175] width 44 height 30
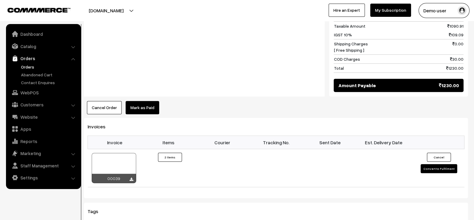
scroll to position [303, 0]
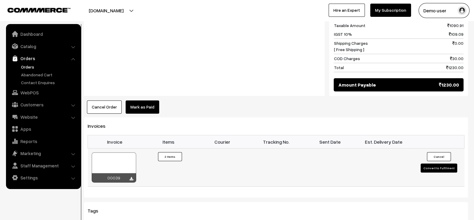
click at [443, 163] on button "Convert to Fulfilment" at bounding box center [439, 167] width 37 height 9
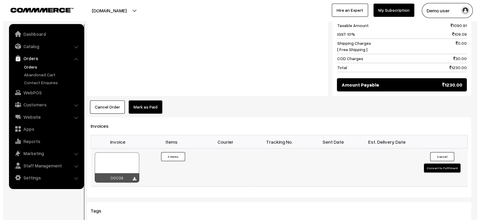
scroll to position [303, 0]
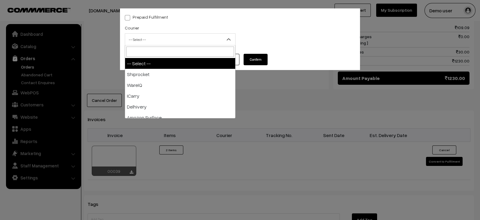
click at [220, 41] on span "-- Select --" at bounding box center [180, 39] width 110 height 10
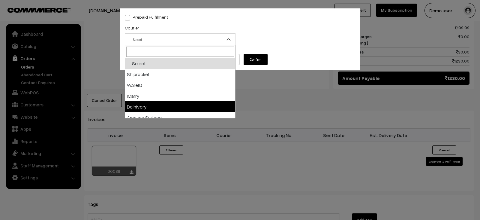
select select "5"
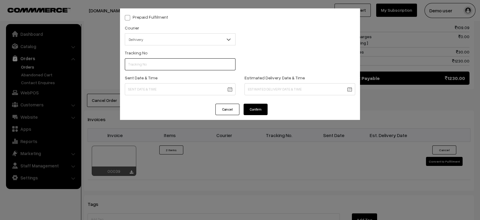
click at [171, 60] on input "text" at bounding box center [180, 64] width 111 height 12
type input "12321321"
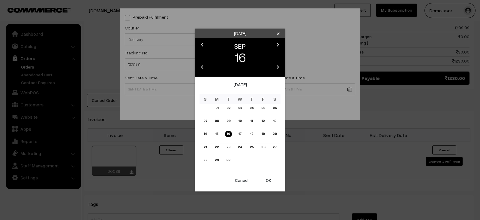
click at [165, 84] on body "Thank you for showing interest. Our team will call you shortly. Close instawebb…" at bounding box center [240, 20] width 480 height 646
click at [270, 186] on button "OK" at bounding box center [268, 179] width 24 height 13
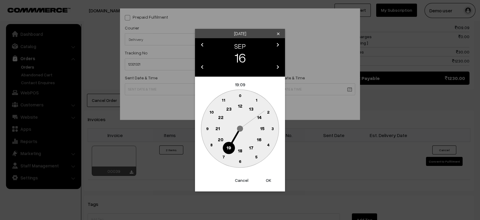
click at [270, 186] on div "Now Clear Cancel OK" at bounding box center [240, 182] width 90 height 18
click at [270, 183] on button "OK" at bounding box center [268, 179] width 24 height 13
type input "16-09-2025 19:09"
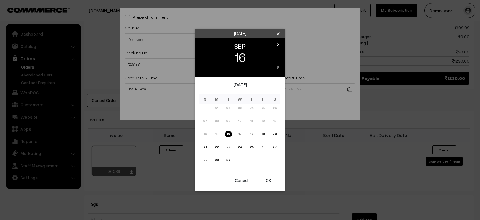
click at [264, 88] on body "Thank you for showing interest. Our team will call you shortly. Close instawebb…" at bounding box center [240, 20] width 480 height 646
click at [238, 133] on link "17" at bounding box center [240, 133] width 7 height 6
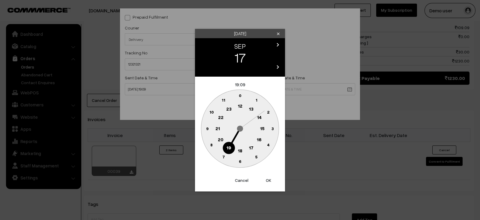
click at [264, 175] on button "OK" at bounding box center [268, 179] width 24 height 13
type input "17-09-2025 19:09"
click at [264, 175] on div "Prepaid Fulfilment Courier -- Select -- Shiprocket WareIQ ICarry Delhivery Amaz…" at bounding box center [240, 110] width 480 height 220
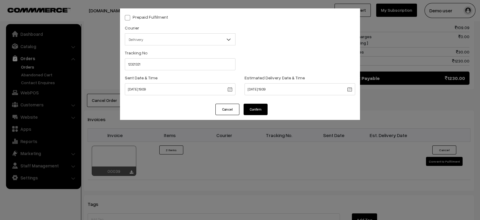
click at [257, 115] on div "Cancel Confirm" at bounding box center [240, 111] width 240 height 16
click at [257, 111] on button "Confirm" at bounding box center [255, 108] width 24 height 11
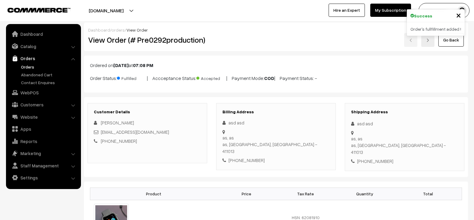
scroll to position [307, 0]
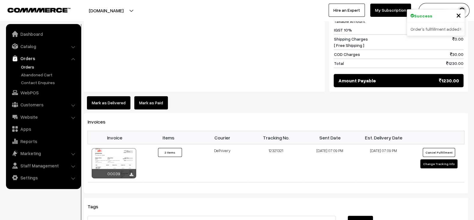
click at [109, 96] on button "Mark as Delivered" at bounding box center [108, 102] width 43 height 13
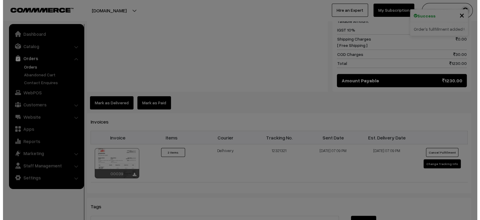
scroll to position [307, 0]
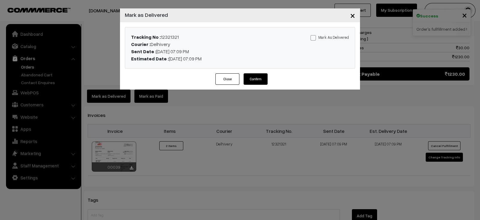
click at [315, 39] on span at bounding box center [312, 37] width 5 height 5
click at [314, 39] on input "Mark As Delivered" at bounding box center [312, 37] width 4 height 4
checkbox input "true"
click at [255, 79] on button "Confirm" at bounding box center [255, 78] width 24 height 11
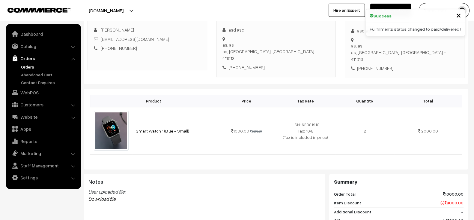
scroll to position [93, 0]
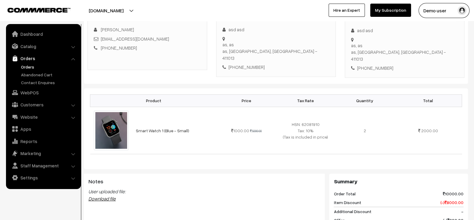
click at [109, 195] on link "Download file" at bounding box center [101, 198] width 27 height 6
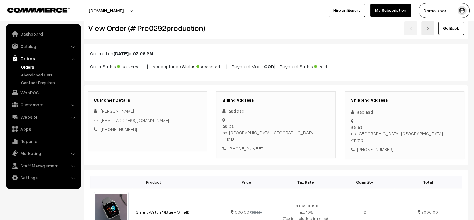
scroll to position [0, 0]
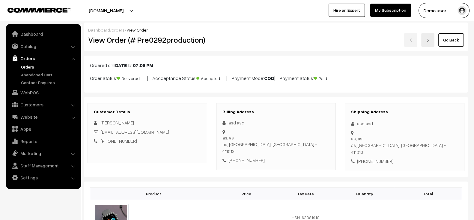
click at [37, 67] on link "Orders" at bounding box center [48, 67] width 59 height 6
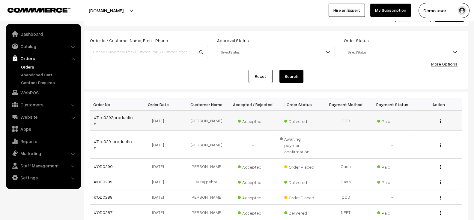
scroll to position [24, 0]
click at [43, 71] on link "Abandoned Cart" at bounding box center [48, 74] width 59 height 6
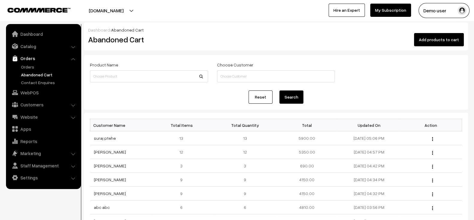
click at [433, 38] on button "Add products to cart" at bounding box center [439, 39] width 50 height 13
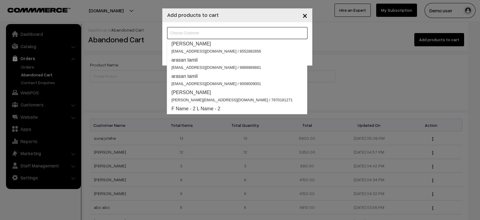
click at [195, 36] on input at bounding box center [237, 33] width 140 height 12
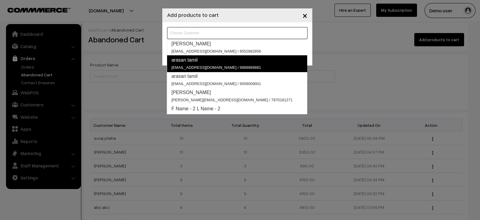
click at [214, 63] on link "arasan tamil arasan@Outdoinc.om / 9889889881" at bounding box center [237, 63] width 140 height 17
type input "arasan tamil"
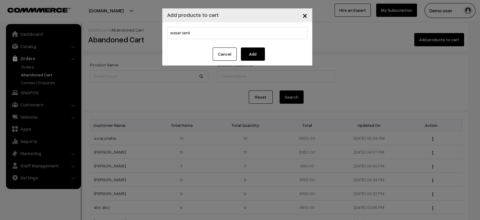
click at [253, 53] on button "Add" at bounding box center [253, 53] width 24 height 13
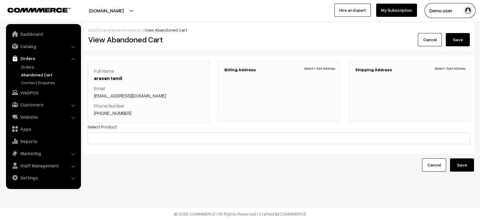
click at [322, 67] on span "Select / Add Address" at bounding box center [319, 68] width 31 height 5
click at [306, 67] on span "Select / Add Address" at bounding box center [319, 68] width 31 height 5
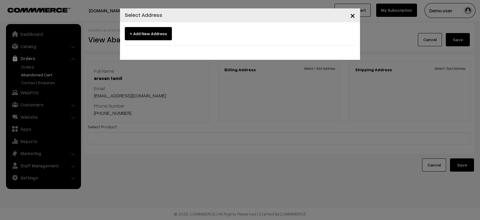
click at [158, 36] on span "+ Add New Address" at bounding box center [148, 33] width 47 height 13
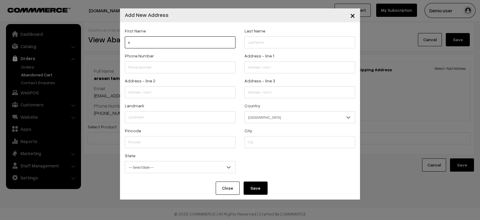
click at [169, 45] on input "a" at bounding box center [180, 42] width 111 height 12
type input "arasan"
type input "tamil"
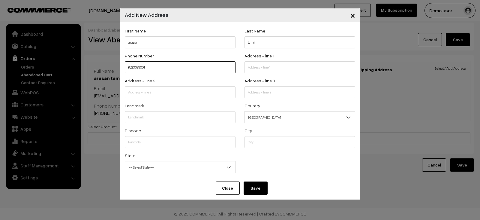
type input "8023029001"
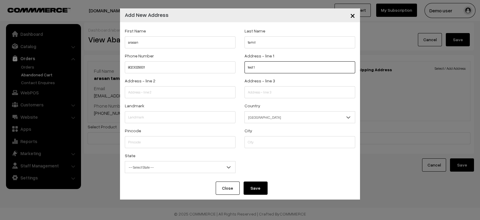
type input "test 1"
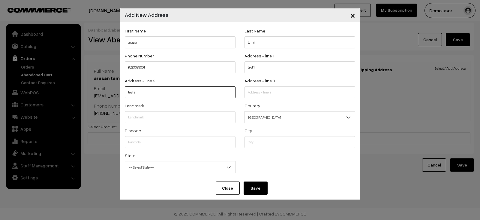
type input "test 2"
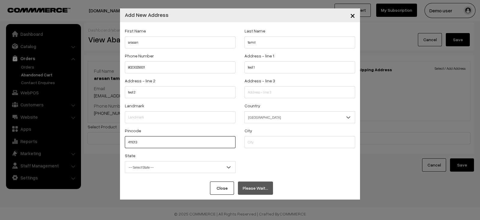
type input "411013"
select select "Maharashtra"
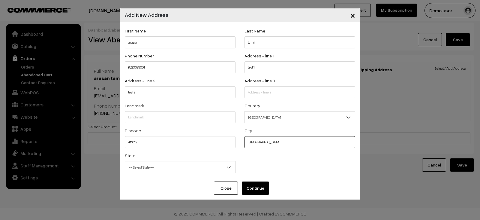
type input "pune"
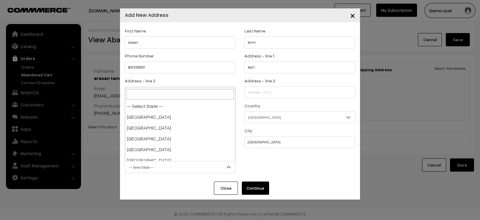
click at [179, 169] on span "-- Select State --" at bounding box center [180, 167] width 110 height 10
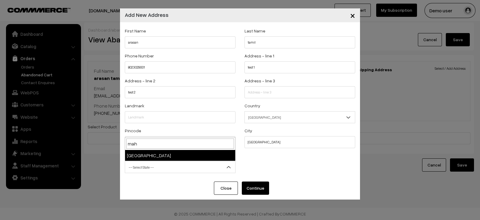
type input "maha"
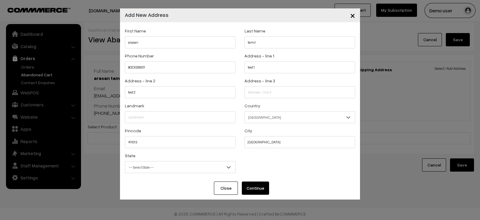
drag, startPoint x: 268, startPoint y: 192, endPoint x: 262, endPoint y: 189, distance: 7.4
click at [262, 189] on div "Close Continue" at bounding box center [240, 190] width 240 height 18
click at [262, 189] on button "Continue" at bounding box center [255, 187] width 27 height 13
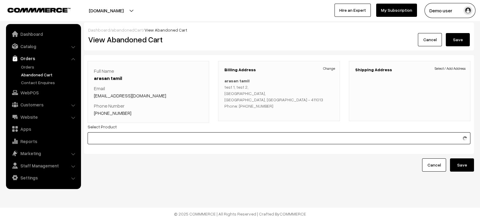
click at [235, 134] on input at bounding box center [279, 138] width 383 height 12
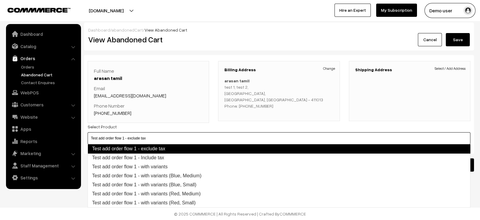
type input "Test add order flow 1 - Include tax"
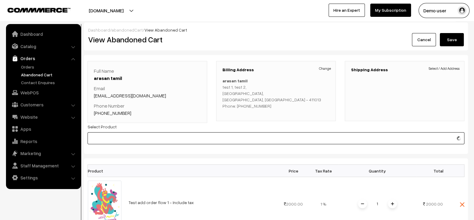
click at [242, 137] on input at bounding box center [276, 138] width 377 height 12
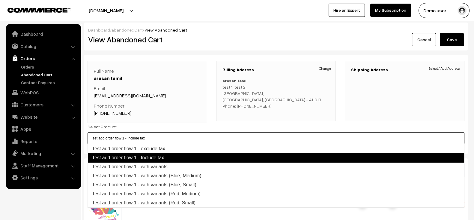
type input "Test add order flow 1 - with variants"
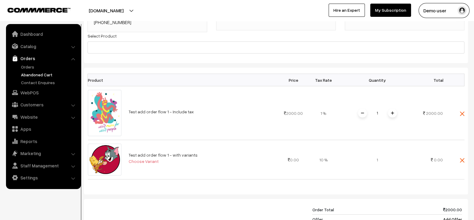
scroll to position [92, 0]
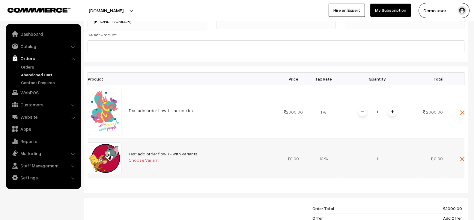
click at [139, 160] on span "Choose Variant" at bounding box center [144, 159] width 30 height 5
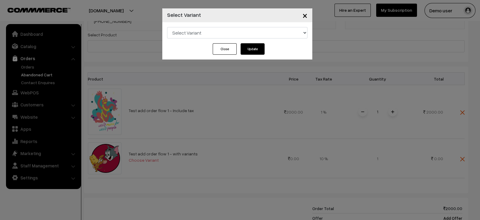
click at [224, 35] on select "Select Variant Test add order flow 1 - with variants (Red, Small) Test add orde…" at bounding box center [237, 32] width 140 height 11
select select "795"
click at [167, 27] on select "Select Variant Test add order flow 1 - with variants (Red, Small) Test add orde…" at bounding box center [237, 32] width 140 height 11
click at [248, 46] on button "Update" at bounding box center [252, 48] width 24 height 11
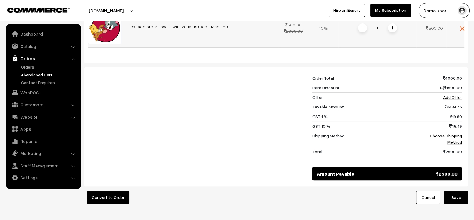
scroll to position [242, 0]
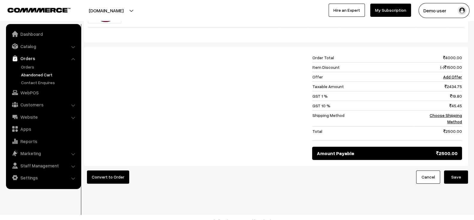
click at [459, 170] on button "Save" at bounding box center [456, 176] width 24 height 13
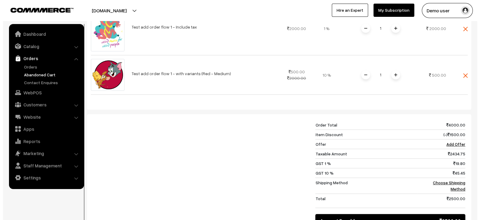
scroll to position [242, 0]
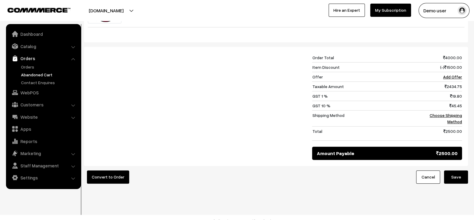
click at [112, 170] on button "Convert to Order" at bounding box center [108, 176] width 42 height 13
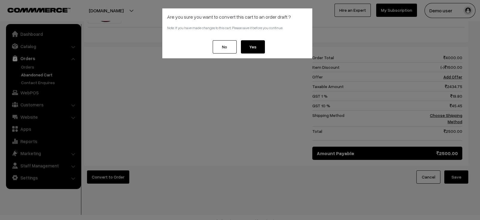
click at [252, 43] on button "Yes" at bounding box center [253, 46] width 24 height 13
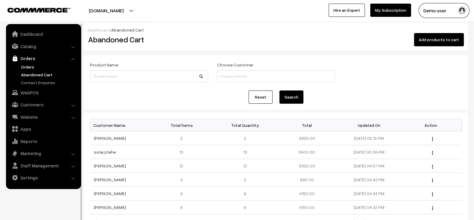
click at [47, 67] on link "Orders" at bounding box center [48, 67] width 59 height 6
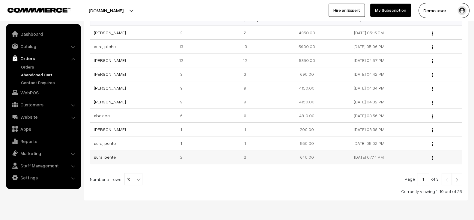
scroll to position [106, 0]
click at [37, 64] on link "Orders" at bounding box center [48, 67] width 59 height 6
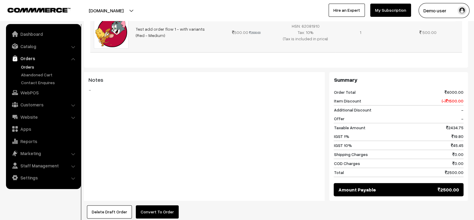
scroll to position [243, 0]
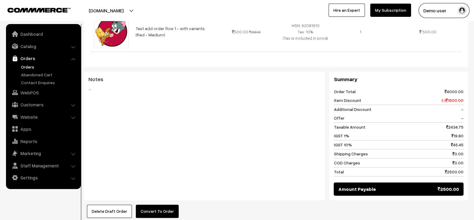
click at [321, 137] on div "Notes -" at bounding box center [204, 135] width 241 height 128
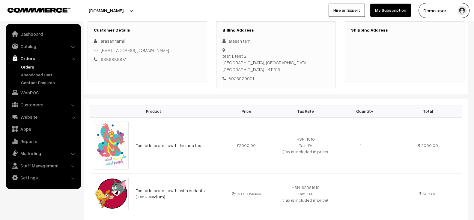
scroll to position [0, 0]
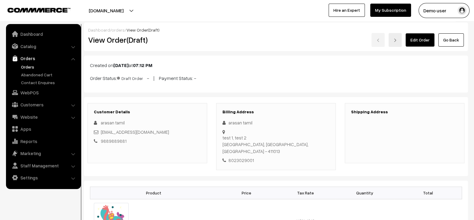
click at [423, 45] on link "Edit Order" at bounding box center [420, 39] width 29 height 13
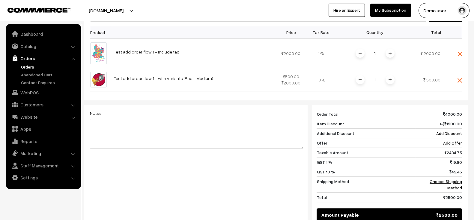
scroll to position [192, 0]
click at [453, 139] on link "Add Offer" at bounding box center [452, 141] width 19 height 5
select select
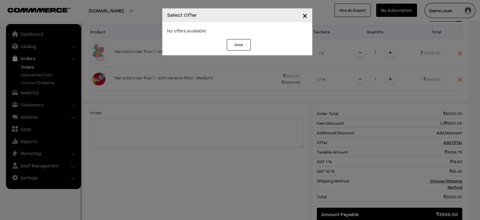
click at [238, 46] on button "Close" at bounding box center [239, 44] width 24 height 11
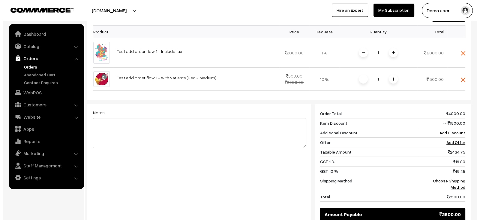
scroll to position [254, 0]
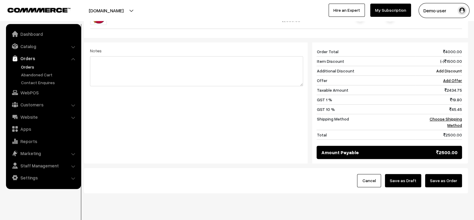
click at [453, 174] on button "Save as Order" at bounding box center [443, 180] width 37 height 13
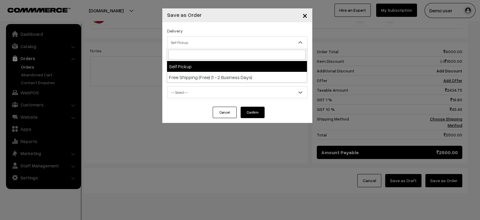
click at [260, 44] on span "Self Pickup" at bounding box center [237, 42] width 140 height 10
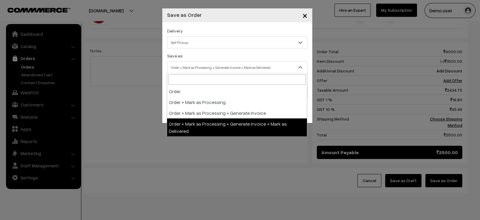
click at [244, 67] on span "Order + Mark as Processing + Generate Invoice + Mark as Delivered" at bounding box center [237, 67] width 140 height 10
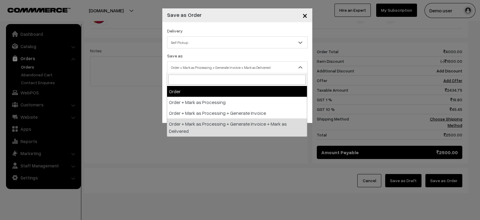
select select "1"
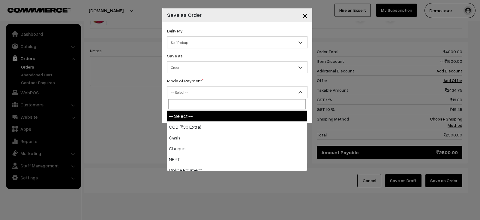
click at [234, 93] on span "-- Select --" at bounding box center [237, 92] width 140 height 10
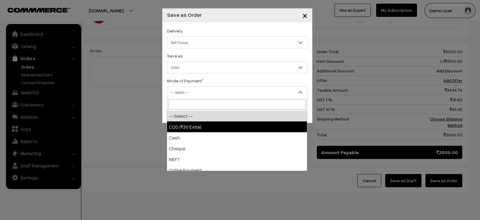
scroll to position [24, 0]
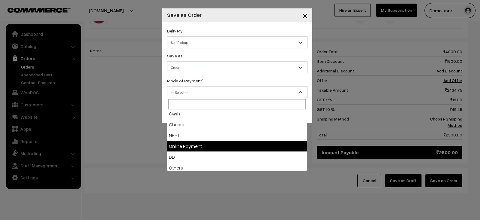
select select "5"
checkbox input "true"
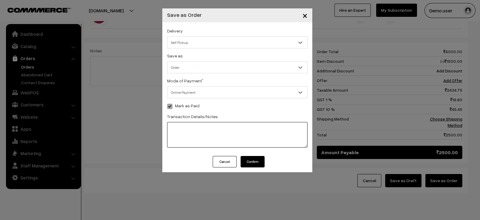
click at [181, 125] on textarea at bounding box center [237, 134] width 140 height 25
type textarea "werewrewrwerwerew"
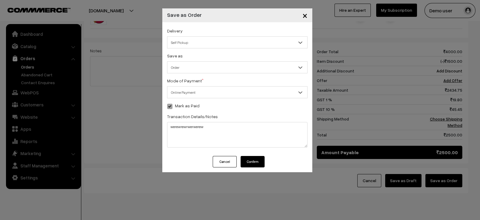
click at [248, 158] on button "Confirm" at bounding box center [252, 161] width 24 height 11
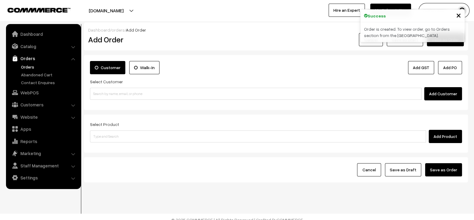
scroll to position [5, 0]
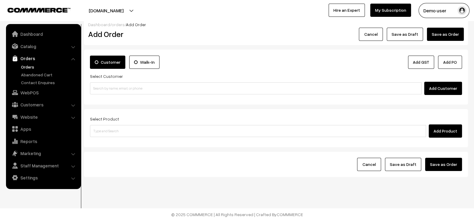
click at [28, 67] on link "Orders" at bounding box center [48, 67] width 59 height 6
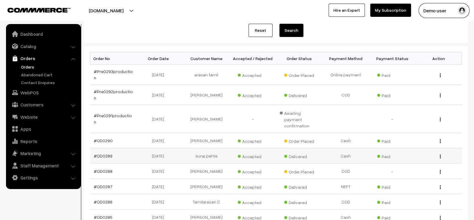
scroll to position [69, 0]
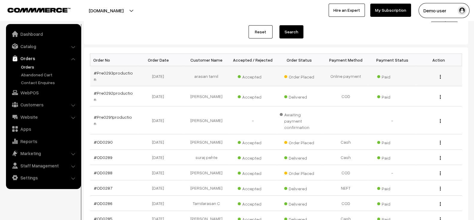
click at [117, 76] on td "#Pre0293production" at bounding box center [113, 76] width 46 height 20
click at [113, 72] on link "#Pre0293production" at bounding box center [113, 75] width 39 height 11
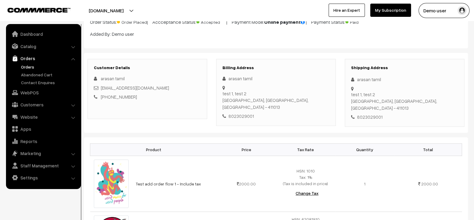
scroll to position [63, 0]
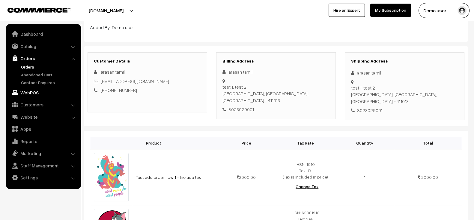
click at [40, 92] on link "WebPOS" at bounding box center [42, 92] width 71 height 11
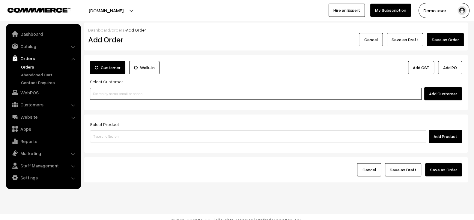
click at [168, 97] on input at bounding box center [256, 94] width 332 height 12
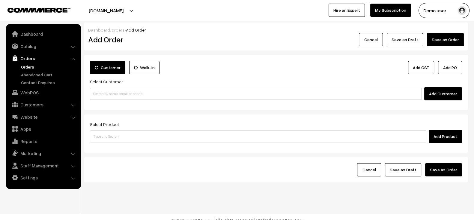
click at [450, 93] on button "Add Customer" at bounding box center [443, 93] width 38 height 13
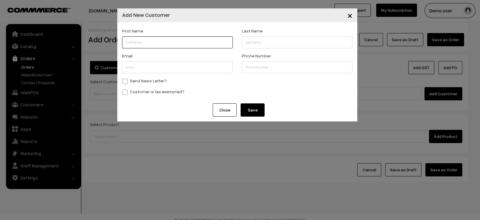
click at [192, 37] on input "text" at bounding box center [177, 42] width 111 height 12
type input "manal"
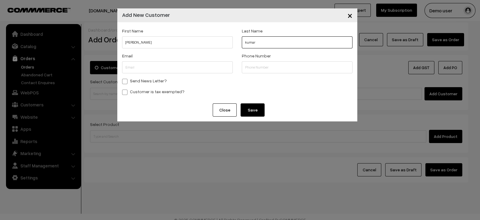
type input "kumar"
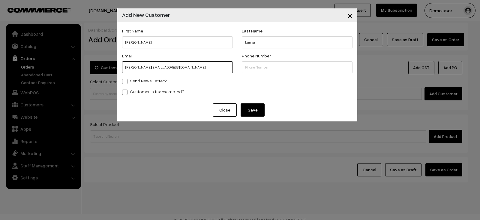
type input "manal@gmail.com"
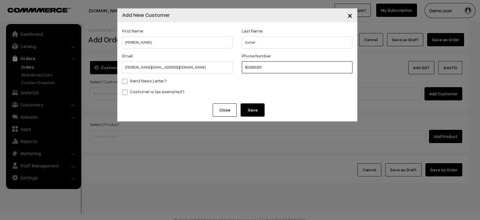
type input "8039200201"
click at [245, 109] on button "Save" at bounding box center [252, 109] width 24 height 13
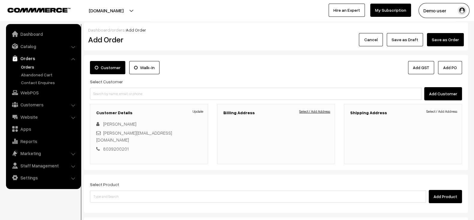
click at [304, 112] on link "Select / Add Address" at bounding box center [314, 111] width 31 height 5
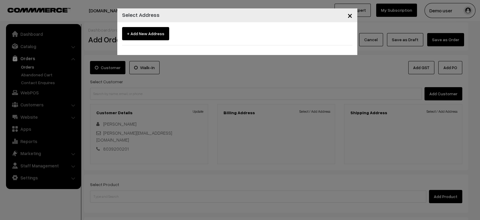
click at [153, 34] on span "+ Add New Address" at bounding box center [145, 33] width 47 height 13
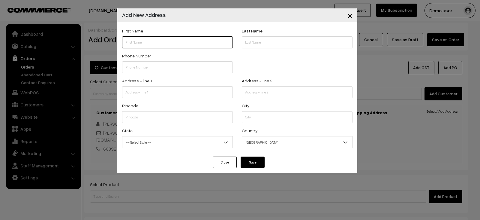
click at [166, 42] on input "text" at bounding box center [177, 42] width 111 height 12
type input "manal"
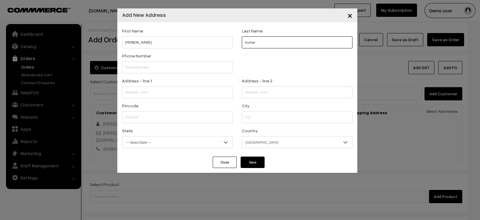
type input "kumar"
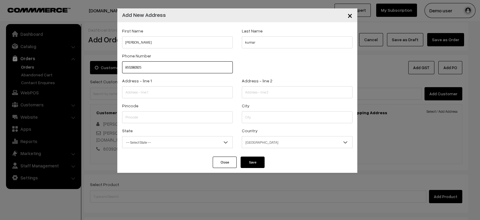
type input "8552882825"
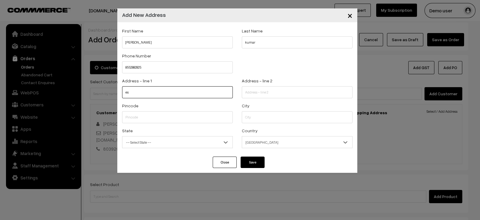
type input "e"
type input "test 1"
type input "test 2"
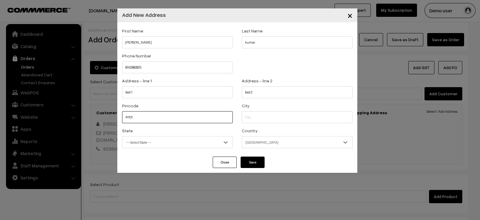
type input "411013"
select select "Maharashtra"
type input "411013"
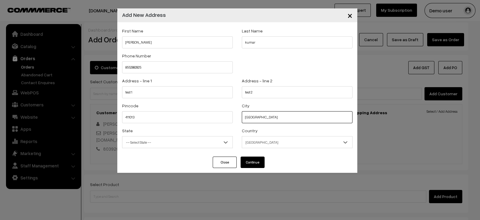
type input "pune"
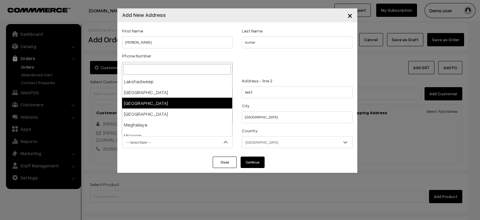
click at [169, 137] on span "-- Select State --" at bounding box center [177, 142] width 110 height 10
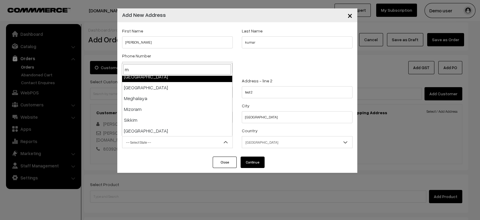
type input "ma"
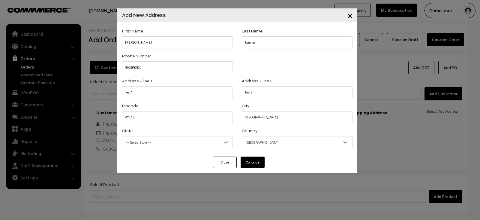
click at [255, 159] on button "Continue" at bounding box center [252, 161] width 24 height 11
select select
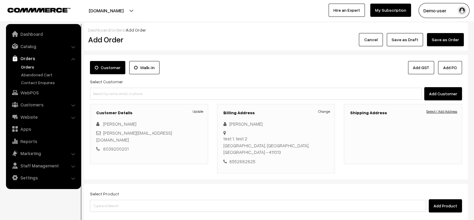
click at [441, 112] on link "Select / Add Address" at bounding box center [441, 111] width 31 height 5
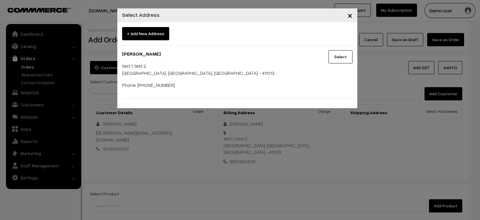
click at [161, 37] on span "+ Add New Address" at bounding box center [145, 33] width 47 height 13
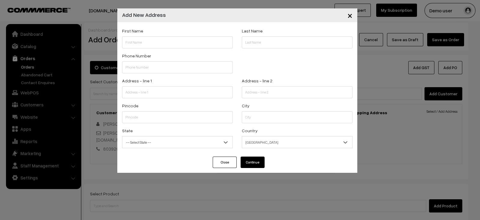
click at [182, 48] on div "First Name" at bounding box center [178, 39] width 120 height 25
click at [181, 46] on input "text" at bounding box center [177, 42] width 111 height 12
type input "manal"
type input "kumar"
type input "9029302931"
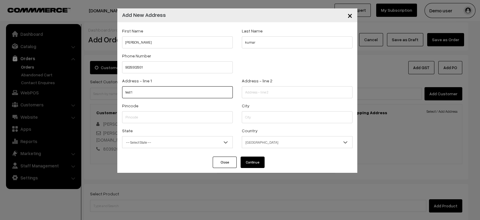
type input "test 1"
type input "test 2"
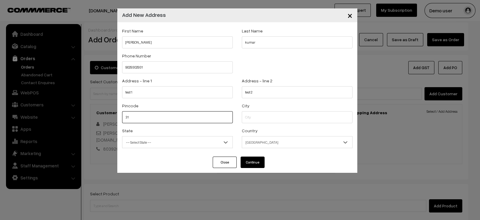
type input "3"
type input "411013"
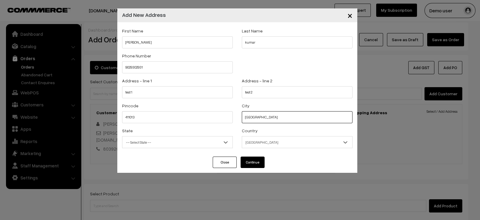
click at [267, 116] on input "pune" at bounding box center [297, 117] width 111 height 12
type input "Bangalore"
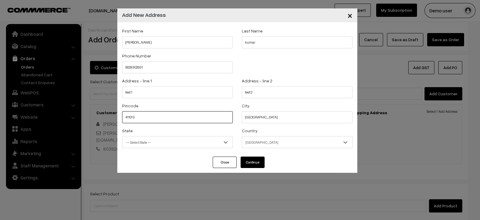
click at [188, 116] on input "411013" at bounding box center [177, 117] width 111 height 12
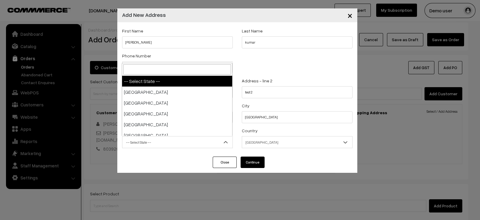
click at [219, 139] on span "-- Select State --" at bounding box center [177, 142] width 110 height 10
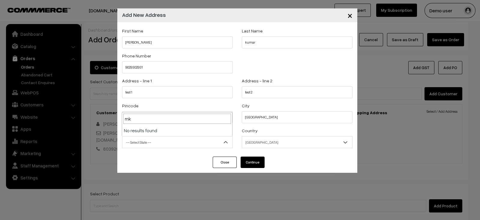
type input "m"
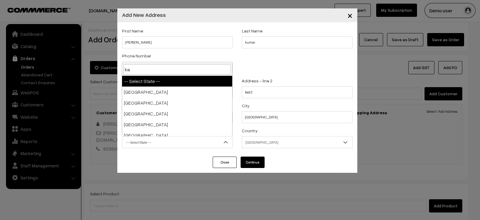
type input "kar"
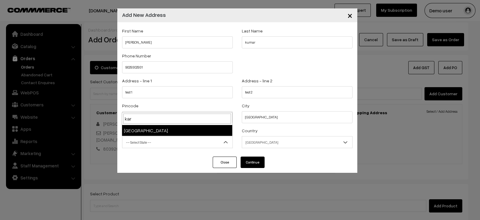
select select "Karnataka"
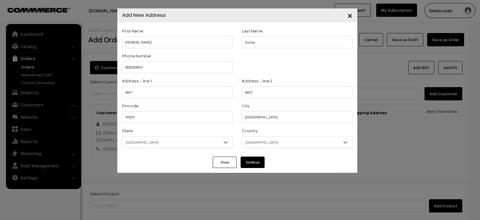
click at [247, 163] on button "Continue" at bounding box center [252, 161] width 24 height 11
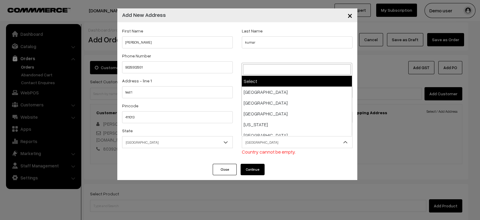
click at [280, 143] on span "India" at bounding box center [297, 142] width 110 height 10
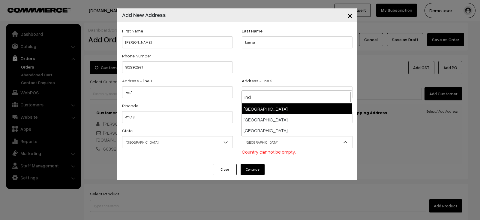
type input "ind"
select select "31"
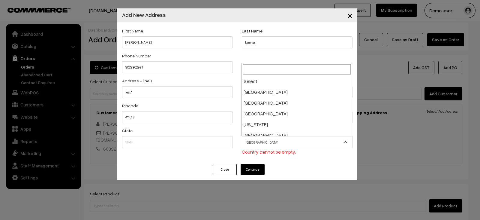
scroll to position [313, 0]
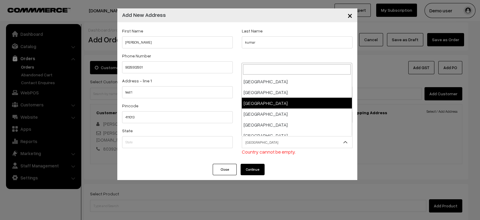
click at [280, 143] on span "British Indian Ocean Territory" at bounding box center [297, 142] width 110 height 10
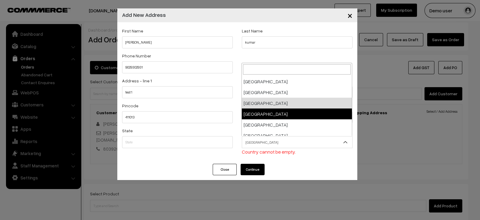
select select "32"
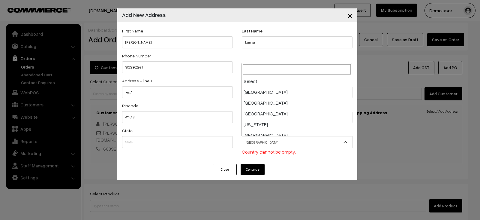
scroll to position [324, 0]
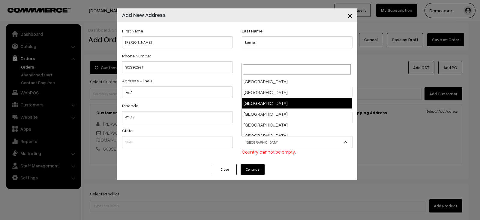
click at [299, 139] on span "Brunei Darussalam" at bounding box center [297, 142] width 110 height 10
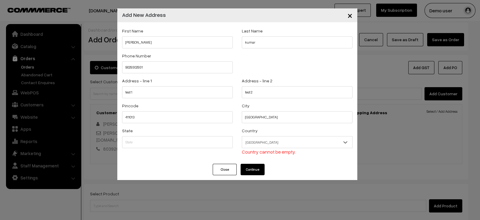
click at [299, 139] on span "Brunei Darussalam" at bounding box center [297, 142] width 110 height 10
click at [229, 140] on input "text" at bounding box center [177, 142] width 111 height 12
type input "karnataka"
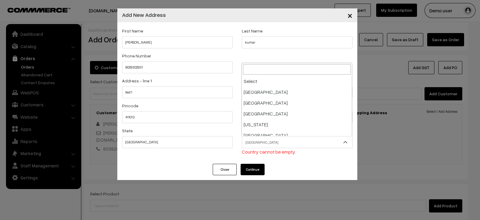
click at [282, 142] on span "Brunei Darussalam" at bounding box center [297, 142] width 110 height 10
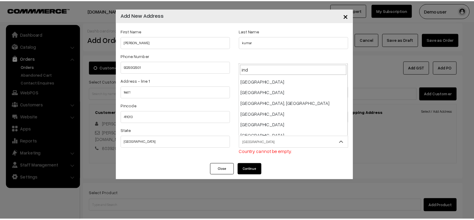
scroll to position [0, 0]
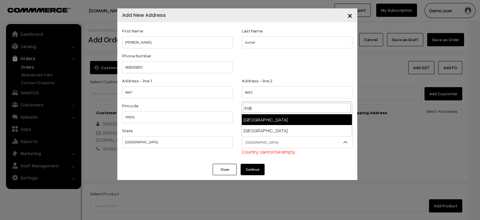
type input "india"
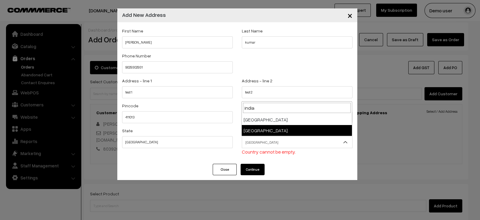
select select "99"
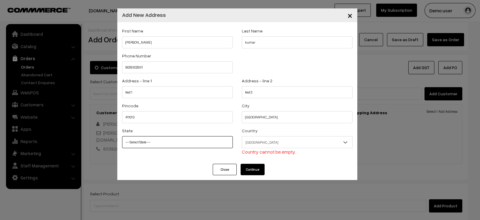
click at [210, 140] on select "-- Select State -- Andaman & Nicobar Islands Andhra Pradesh Arunachal Pradesh A…" at bounding box center [177, 142] width 111 height 12
select select "Karnataka"
click at [122, 136] on select "-- Select State -- Andaman & Nicobar Islands Andhra Pradesh Arunachal Pradesh A…" at bounding box center [177, 142] width 111 height 12
click at [261, 166] on button "Continue" at bounding box center [252, 168] width 24 height 11
select select
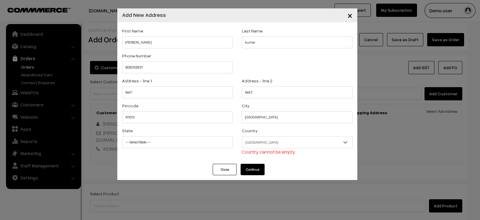
select select
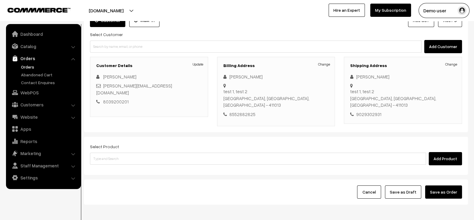
scroll to position [65, 0]
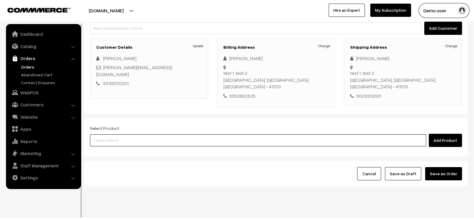
click at [212, 134] on input at bounding box center [258, 140] width 336 height 12
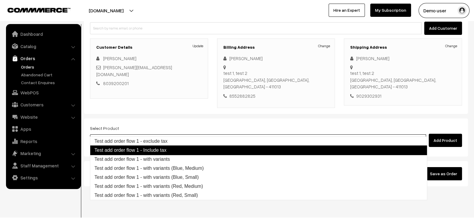
type input "Test add order flow 1 - exclude tax"
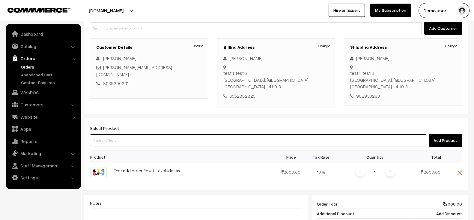
click at [212, 134] on input at bounding box center [258, 140] width 336 height 12
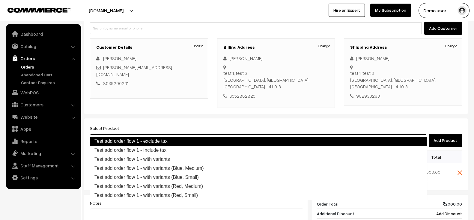
type input "Test add order flow 1 - Include tax"
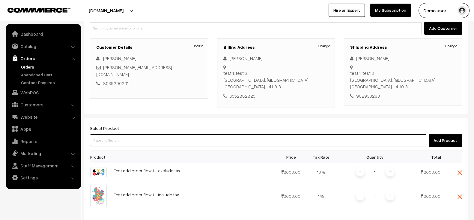
click at [217, 134] on input at bounding box center [258, 140] width 336 height 12
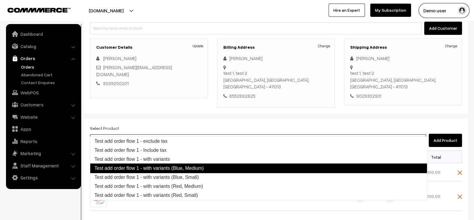
type input "Test add order flow 1 - with variants (Blue, Small)"
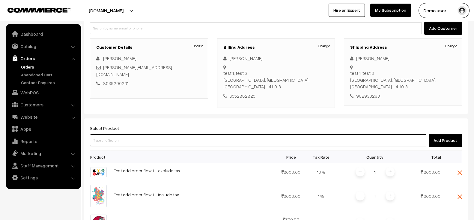
click at [203, 134] on input at bounding box center [258, 140] width 336 height 12
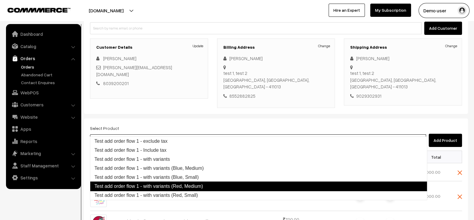
type input "Test add order flow 1 - with variants (Red, Small)"
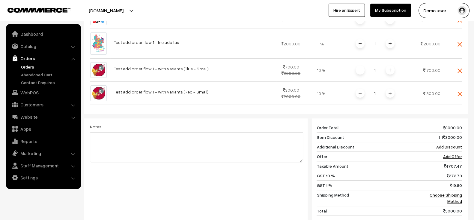
scroll to position [230, 0]
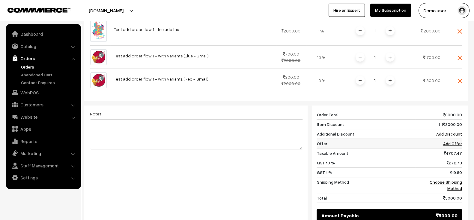
click at [456, 141] on link "Add Offer" at bounding box center [452, 143] width 19 height 5
select select
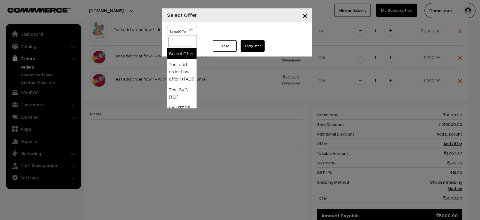
click at [194, 33] on span at bounding box center [194, 31] width 6 height 8
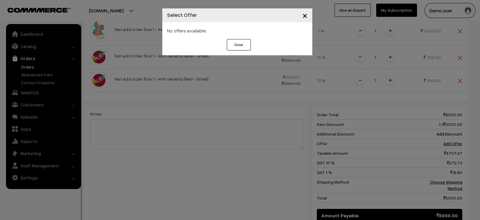
click at [240, 42] on button "Close" at bounding box center [239, 44] width 24 height 11
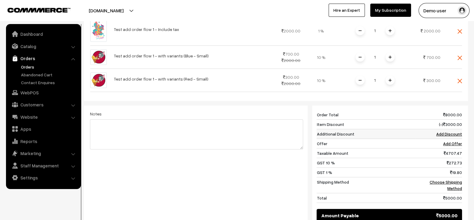
click at [447, 131] on link "Add Discount" at bounding box center [449, 133] width 26 height 5
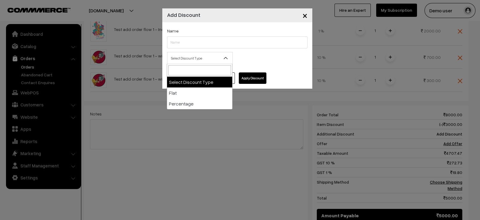
click at [216, 57] on span "Select Discount Type" at bounding box center [199, 58] width 65 height 10
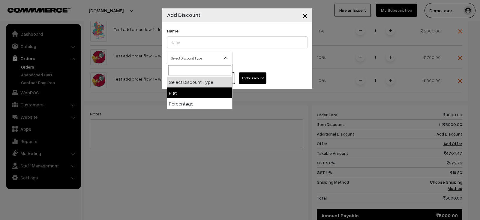
select select "flat"
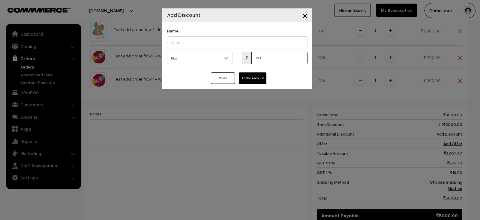
drag, startPoint x: 264, startPoint y: 54, endPoint x: 243, endPoint y: 56, distance: 21.4
click at [243, 56] on div "0.00" at bounding box center [275, 58] width 66 height 12
type input "100"
click at [253, 79] on button "Apply Discount" at bounding box center [253, 77] width 28 height 11
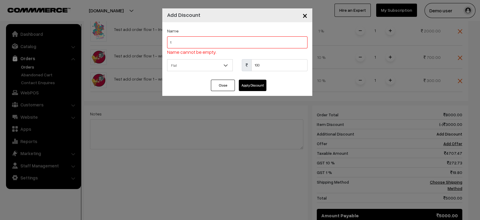
click at [224, 38] on input "t" at bounding box center [237, 42] width 140 height 12
type input "test offer"
click at [257, 88] on button "Apply Discount" at bounding box center [253, 84] width 28 height 11
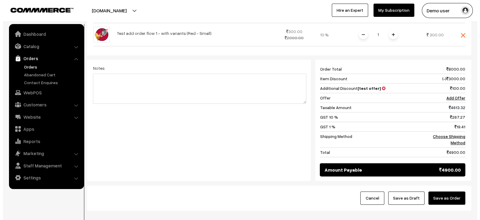
scroll to position [293, 0]
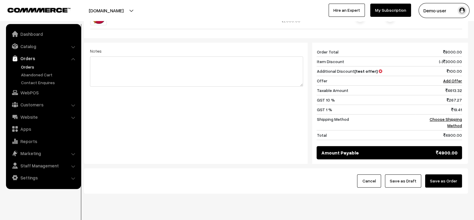
click at [451, 174] on button "Save as Order" at bounding box center [443, 180] width 37 height 13
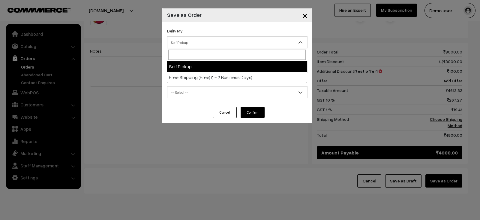
click at [247, 37] on span "Self Pickup" at bounding box center [237, 42] width 140 height 10
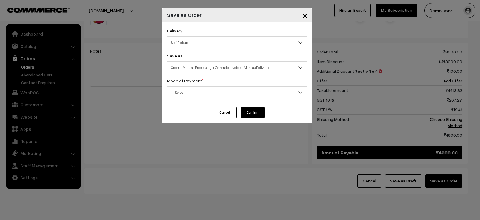
click at [247, 37] on span "Self Pickup" at bounding box center [237, 42] width 140 height 10
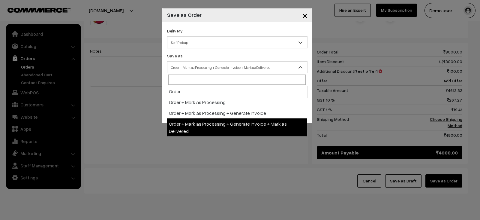
click at [231, 65] on span "Order + Mark as Processing + Generate Invoice + Mark as Delivered" at bounding box center [237, 67] width 140 height 10
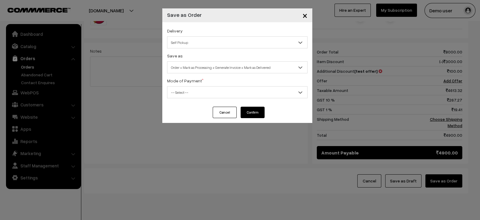
click at [231, 65] on span "Order + Mark as Processing + Generate Invoice + Mark as Delivered" at bounding box center [237, 67] width 140 height 10
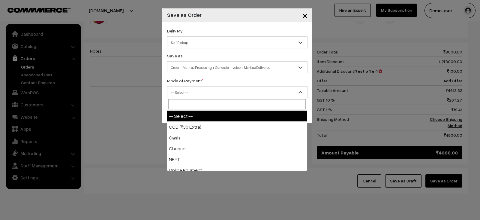
click at [224, 93] on span "-- Select --" at bounding box center [237, 92] width 140 height 10
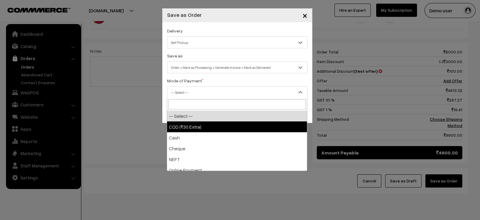
select select "1"
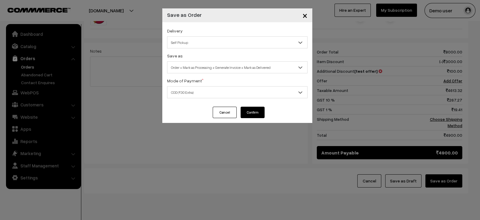
click at [254, 113] on button "Confirm" at bounding box center [252, 111] width 24 height 11
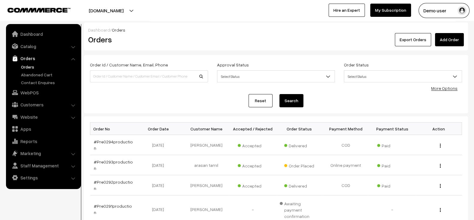
click at [120, 142] on link "#Pre0294production" at bounding box center [113, 144] width 39 height 11
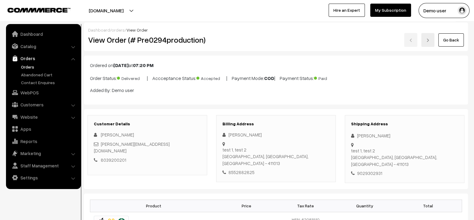
click at [34, 65] on link "Orders" at bounding box center [48, 67] width 59 height 6
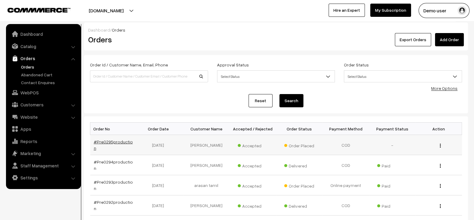
click at [116, 143] on link "#Pre0295production" at bounding box center [113, 144] width 39 height 11
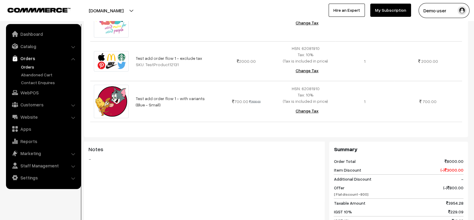
scroll to position [411, 0]
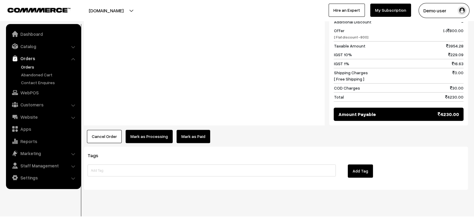
click at [155, 130] on button "Mark as Processing" at bounding box center [149, 136] width 47 height 13
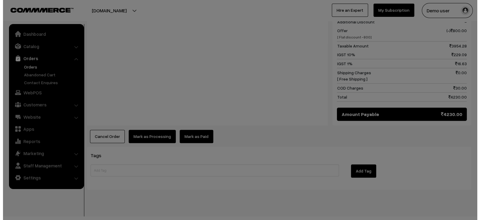
scroll to position [414, 0]
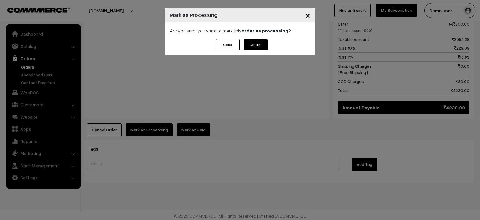
click at [257, 43] on button "Confirm" at bounding box center [255, 44] width 24 height 11
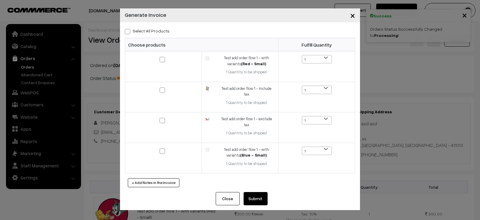
scroll to position [402, 0]
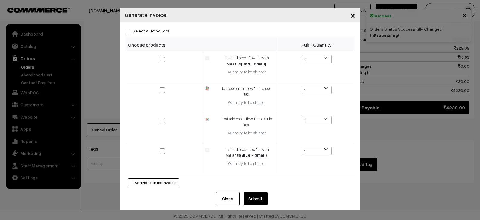
click at [163, 61] on span at bounding box center [162, 59] width 5 height 5
click at [160, 57] on input "checkbox" at bounding box center [159, 55] width 4 height 4
checkbox input "true"
click at [162, 88] on span at bounding box center [162, 89] width 5 height 5
click at [160, 88] on input "checkbox" at bounding box center [159, 86] width 4 height 4
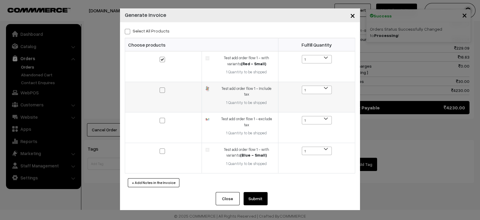
checkbox input "true"
click at [265, 192] on button "Submit" at bounding box center [255, 198] width 24 height 13
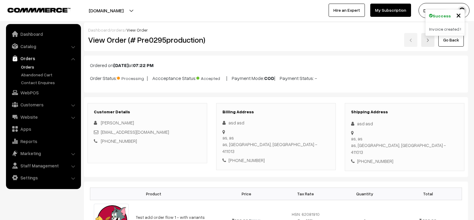
scroll to position [400, 0]
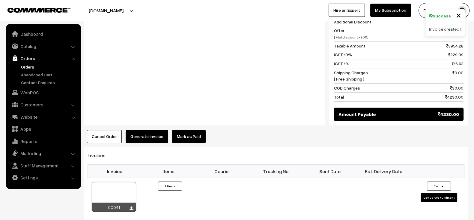
click at [148, 130] on button "Generate Invoice" at bounding box center [147, 136] width 43 height 13
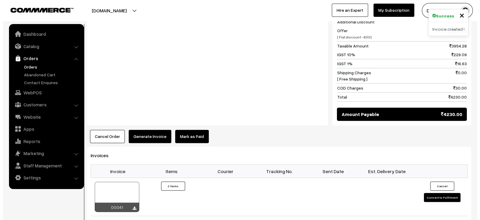
scroll to position [402, 0]
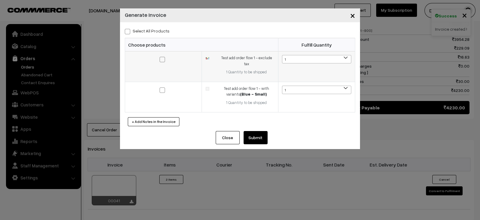
click at [162, 58] on span at bounding box center [162, 59] width 5 height 5
click at [160, 57] on input "checkbox" at bounding box center [159, 55] width 4 height 4
checkbox input "true"
click at [160, 87] on span at bounding box center [162, 89] width 5 height 5
click at [160, 84] on input "checkbox" at bounding box center [159, 86] width 4 height 4
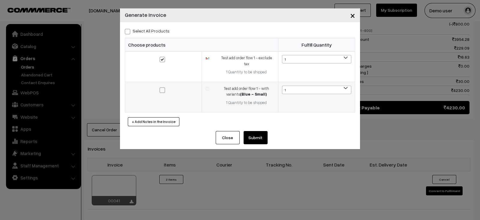
checkbox input "true"
click at [253, 131] on button "Submit" at bounding box center [255, 137] width 24 height 13
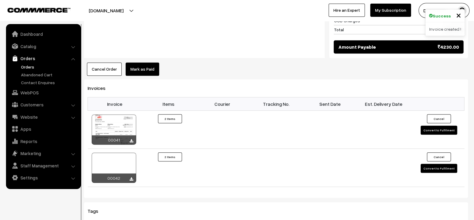
scroll to position [469, 0]
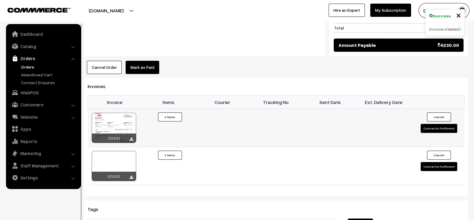
click at [447, 124] on button "Convert to Fulfilment" at bounding box center [439, 128] width 37 height 9
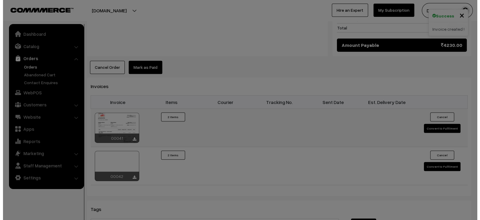
scroll to position [471, 0]
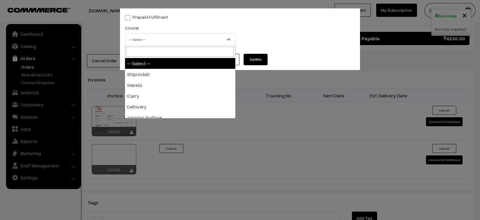
click at [203, 34] on span "-- Select --" at bounding box center [180, 39] width 111 height 12
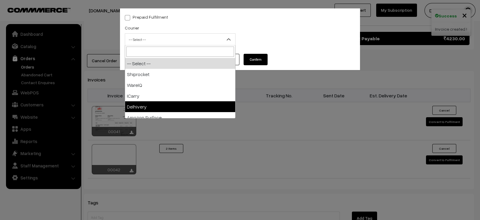
select select "5"
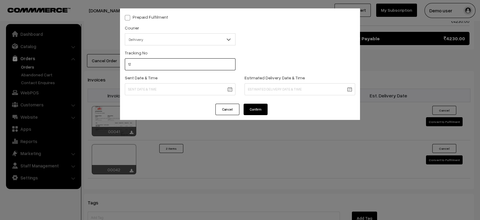
click at [166, 62] on input "12" at bounding box center [180, 64] width 111 height 12
type input "123213123"
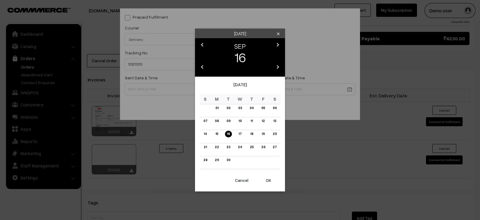
click at [267, 176] on button "OK" at bounding box center [268, 179] width 24 height 13
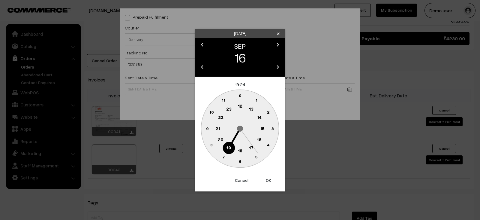
click at [267, 176] on button "OK" at bounding box center [268, 179] width 24 height 13
type input "16-09-2025 19:24"
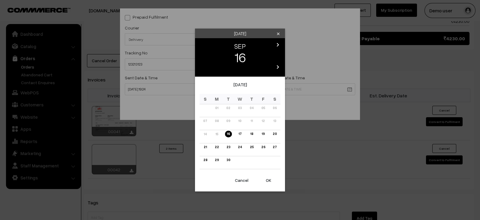
click at [263, 133] on link "19" at bounding box center [263, 133] width 7 height 6
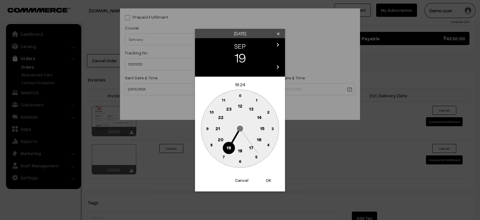
click at [265, 180] on button "OK" at bounding box center [268, 179] width 24 height 13
type input "[DATE] 19:24"
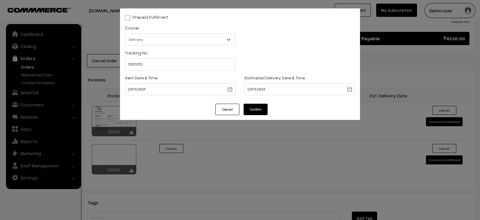
click at [265, 180] on div "Prepaid Fulfilment Courier -- Select -- Shiprocket WareIQ ICarry Delhivery Amaz…" at bounding box center [240, 110] width 480 height 220
click at [257, 113] on button "Confirm" at bounding box center [255, 108] width 24 height 11
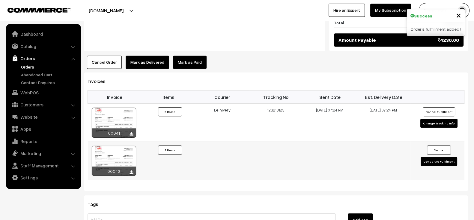
click at [437, 157] on button "Convert to Fulfilment" at bounding box center [439, 161] width 37 height 9
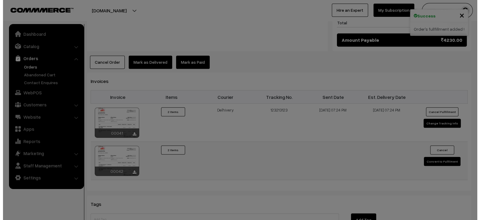
scroll to position [476, 0]
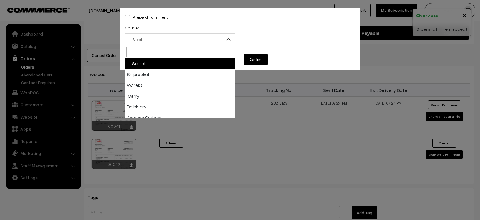
click at [162, 34] on span "-- Select --" at bounding box center [180, 39] width 110 height 10
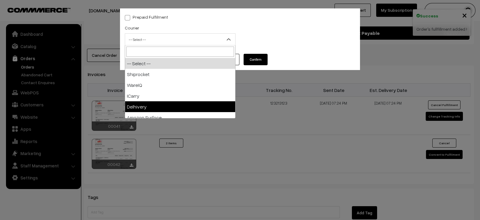
select select "5"
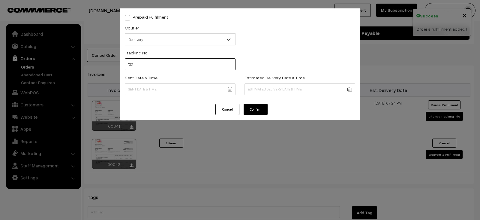
click at [167, 65] on input "123" at bounding box center [180, 64] width 111 height 12
type input "12321321"
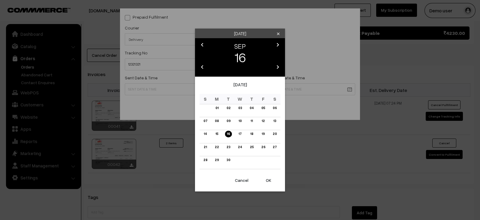
drag, startPoint x: 220, startPoint y: 132, endPoint x: 217, endPoint y: 133, distance: 3.8
click at [217, 133] on td "15" at bounding box center [217, 136] width 12 height 13
click at [217, 133] on link "15" at bounding box center [217, 133] width 6 height 6
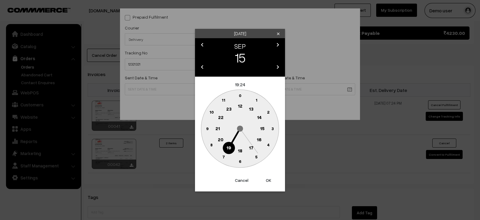
click at [264, 180] on button "OK" at bounding box center [268, 179] width 24 height 13
type input "[DATE] 19:24"
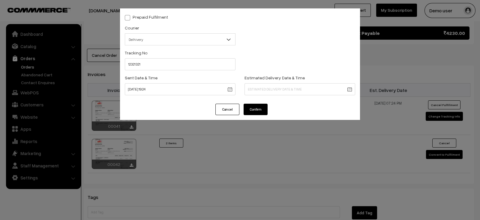
click at [264, 180] on div "Prepaid Fulfilment Courier -- Select -- Shiprocket WareIQ ICarry Delhivery Amaz…" at bounding box center [240, 110] width 480 height 220
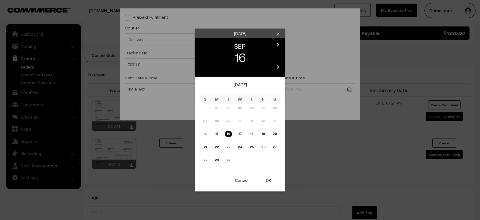
click at [263, 133] on link "19" at bounding box center [263, 133] width 7 height 6
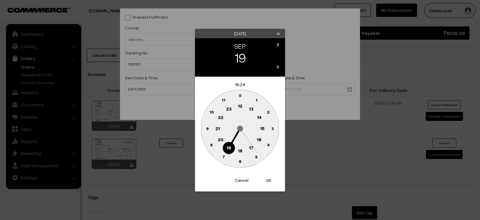
click at [268, 177] on button "OK" at bounding box center [268, 179] width 24 height 13
type input "[DATE] 19:24"
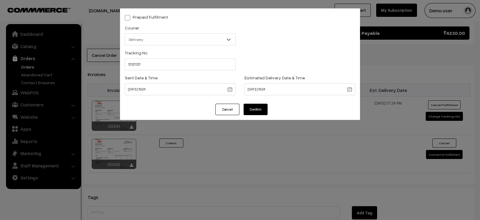
click at [268, 177] on div "Prepaid Fulfilment Courier -- Select -- Shiprocket WareIQ ICarry Delhivery Amaz…" at bounding box center [240, 110] width 480 height 220
click at [258, 107] on button "Confirm" at bounding box center [255, 108] width 24 height 11
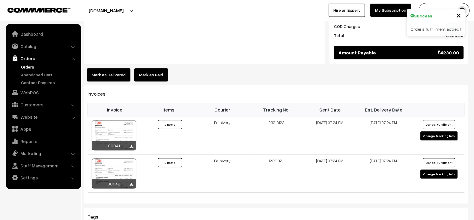
scroll to position [460, 0]
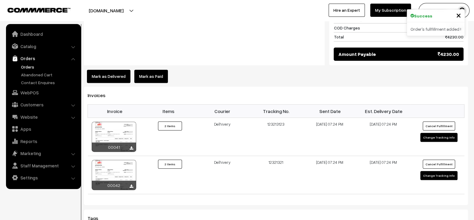
click at [115, 70] on button "Mark as Delivered" at bounding box center [108, 76] width 43 height 13
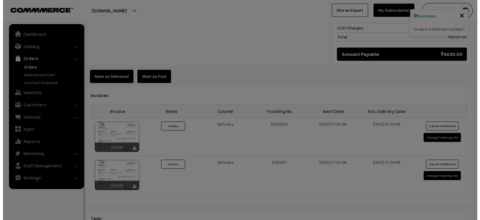
scroll to position [462, 0]
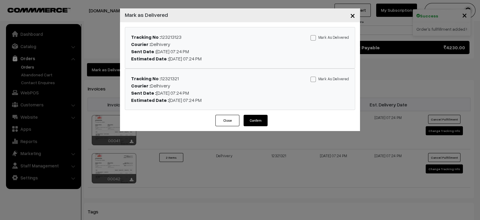
click at [314, 38] on span at bounding box center [312, 37] width 5 height 5
click at [314, 38] on input "Mark As Delivered" at bounding box center [312, 37] width 4 height 4
checkbox input "true"
click at [315, 79] on span at bounding box center [312, 78] width 5 height 5
click at [314, 79] on input "Mark As Delivered" at bounding box center [312, 78] width 4 height 4
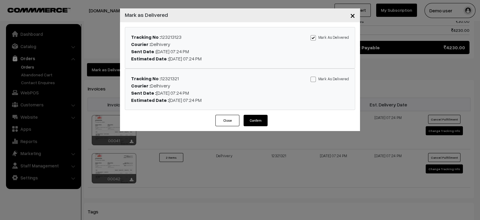
checkbox input "true"
click at [258, 122] on button "Confirm" at bounding box center [255, 120] width 24 height 11
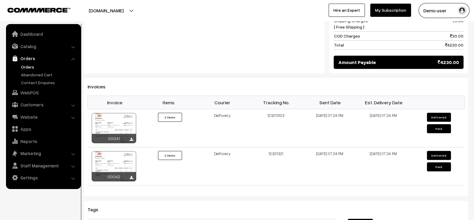
scroll to position [461, 0]
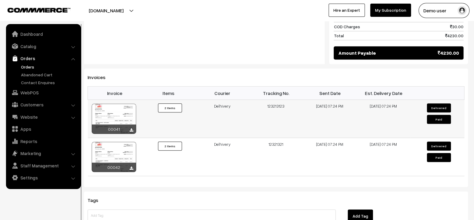
click at [118, 104] on div at bounding box center [114, 118] width 44 height 30
click at [114, 142] on div at bounding box center [114, 157] width 44 height 30
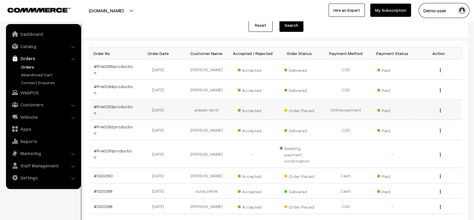
scroll to position [148, 0]
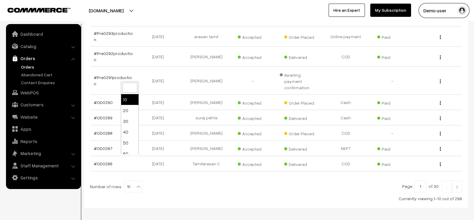
click at [131, 180] on span "10" at bounding box center [133, 186] width 17 height 12
select select "100"
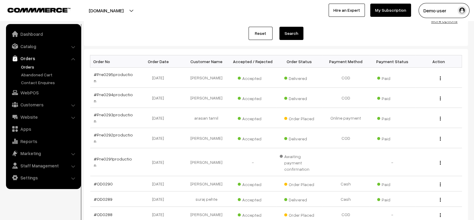
scroll to position [68, 0]
click at [29, 64] on link "Orders" at bounding box center [48, 67] width 59 height 6
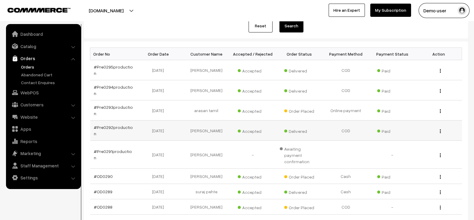
scroll to position [74, 0]
click at [26, 130] on link "Apps" at bounding box center [42, 128] width 71 height 11
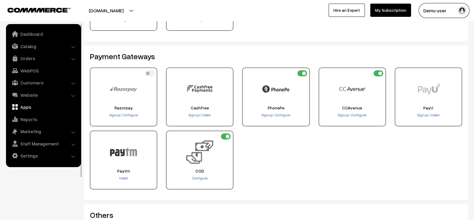
scroll to position [92, 0]
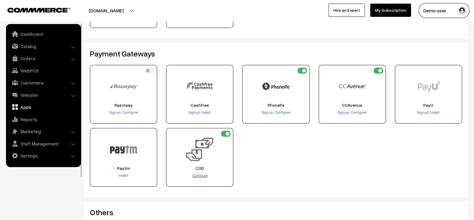
click at [198, 176] on span "Configure" at bounding box center [199, 175] width 15 height 4
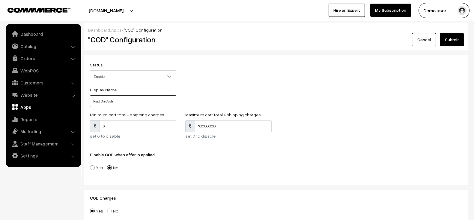
drag, startPoint x: 130, startPoint y: 99, endPoint x: 87, endPoint y: 100, distance: 43.5
click at [87, 100] on div "Status Enable Disable Enable Display Name Paid On Cash" at bounding box center [132, 86] width 95 height 50
type input "COD"
click at [456, 38] on button "Submit" at bounding box center [452, 39] width 24 height 13
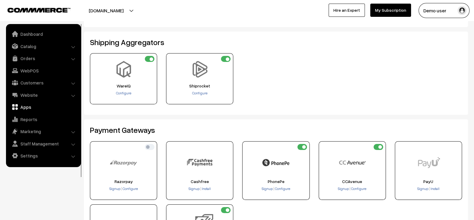
scroll to position [16, 0]
click at [32, 52] on ul "Dashboard Catalog" at bounding box center [43, 95] width 75 height 143
click at [29, 56] on link "Orders" at bounding box center [42, 58] width 71 height 11
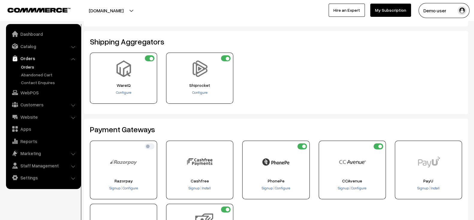
click at [39, 68] on link "Orders" at bounding box center [48, 67] width 59 height 6
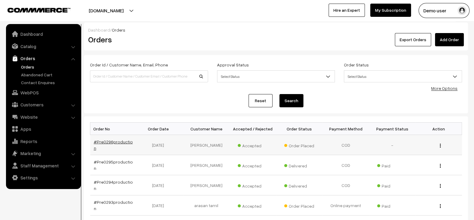
click at [118, 143] on link "#Pre0296production" at bounding box center [113, 144] width 39 height 11
click at [115, 142] on link "#Pre0297production" at bounding box center [113, 144] width 39 height 11
click at [114, 143] on link "#Pre0298production" at bounding box center [113, 144] width 39 height 11
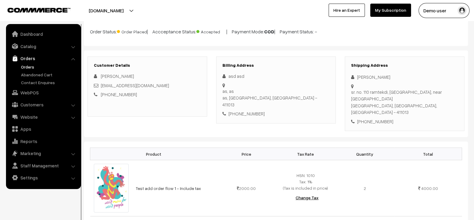
scroll to position [46, 0]
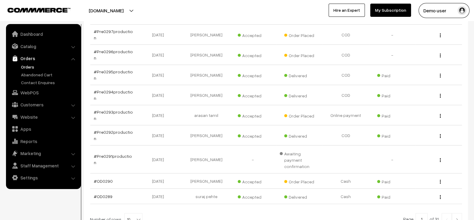
scroll to position [148, 0]
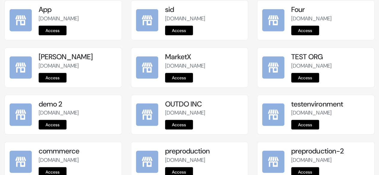
scroll to position [808, 0]
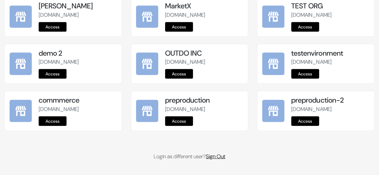
click at [211, 159] on link "Sign Out" at bounding box center [215, 156] width 19 height 7
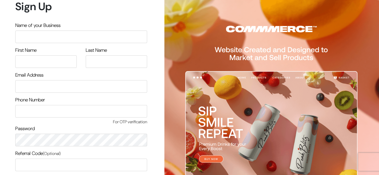
scroll to position [51, 0]
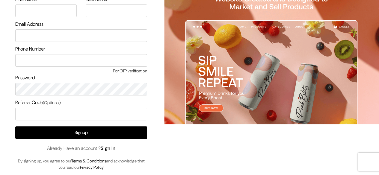
click at [110, 150] on link "Sign In" at bounding box center [108, 148] width 15 height 6
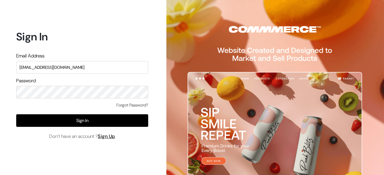
type input "[EMAIL_ADDRESS][DOMAIN_NAME]"
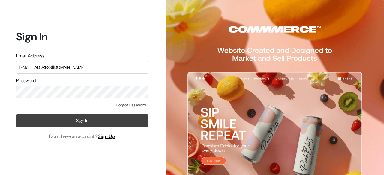
click at [78, 119] on button "Sign In" at bounding box center [82, 121] width 132 height 13
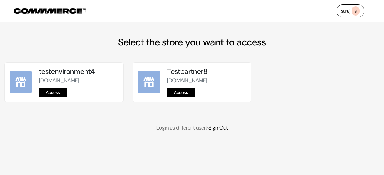
click at [222, 132] on link "Sign Out" at bounding box center [217, 127] width 19 height 7
